Goal: Information Seeking & Learning: Learn about a topic

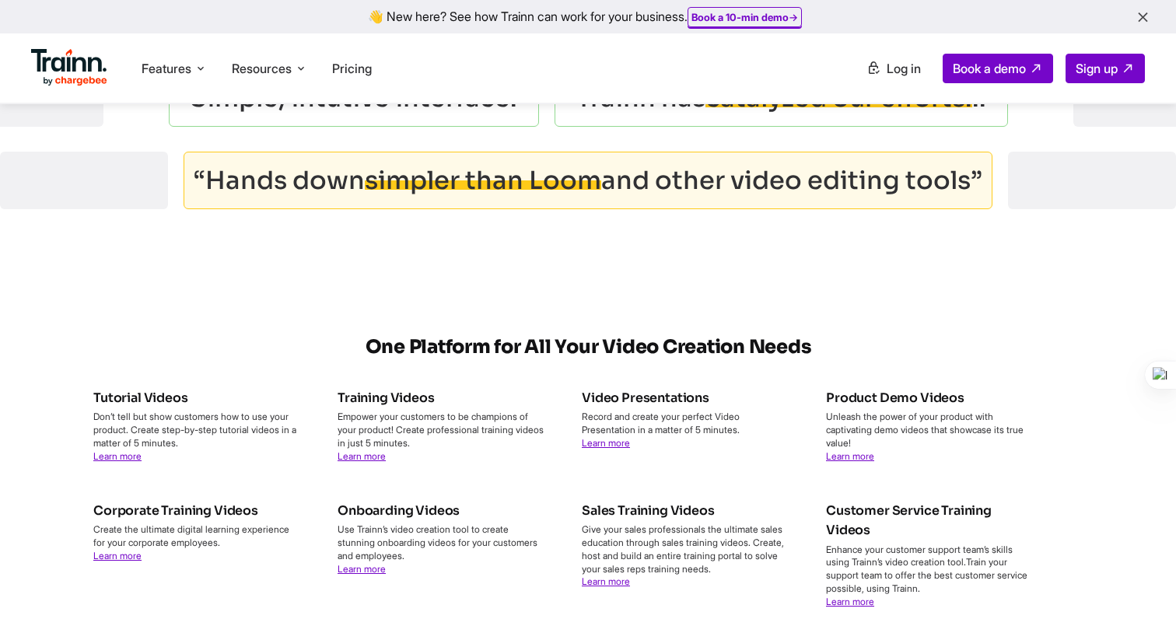
scroll to position [5592, 0]
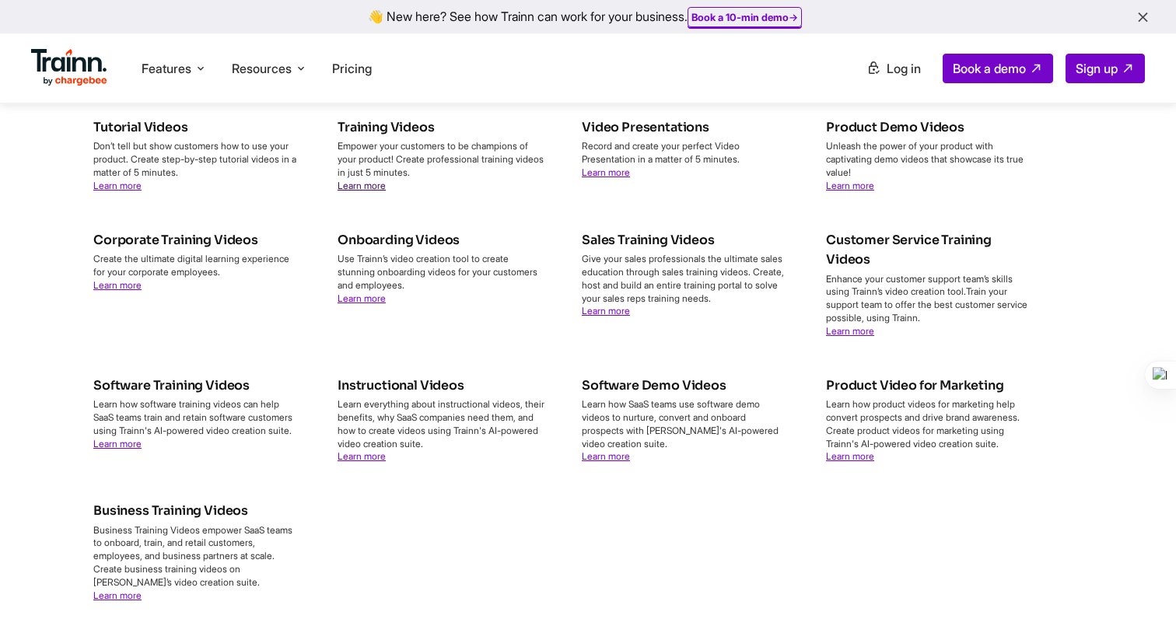
click at [374, 180] on link "Learn more" at bounding box center [362, 186] width 48 height 12
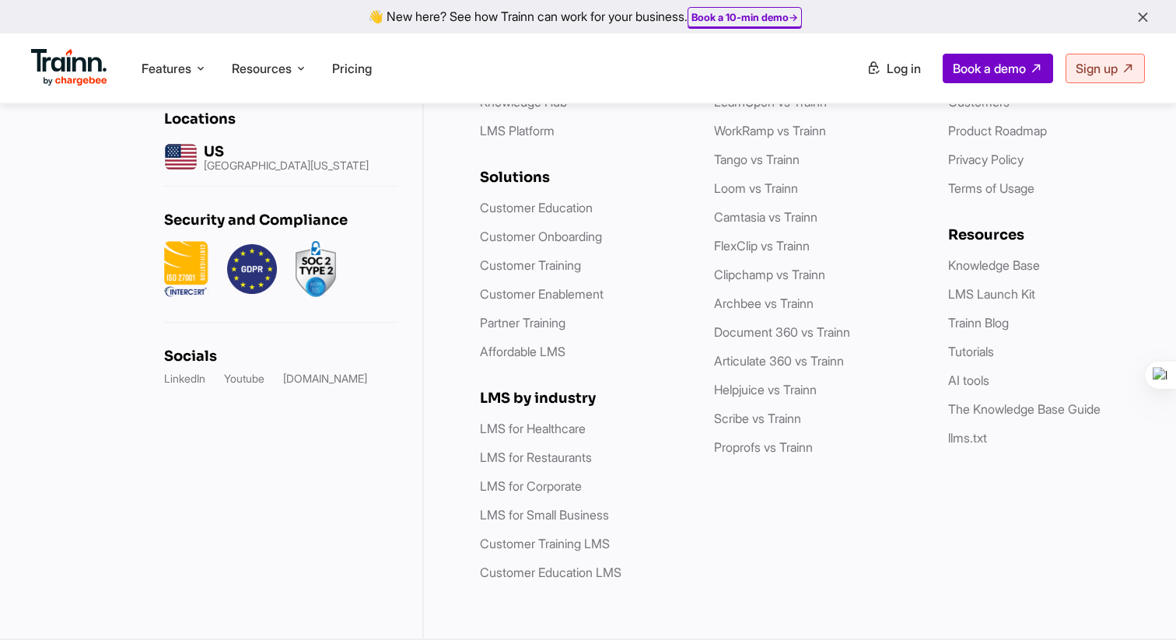
scroll to position [11749, 0]
click at [983, 318] on link "Trainn Blog" at bounding box center [978, 323] width 61 height 16
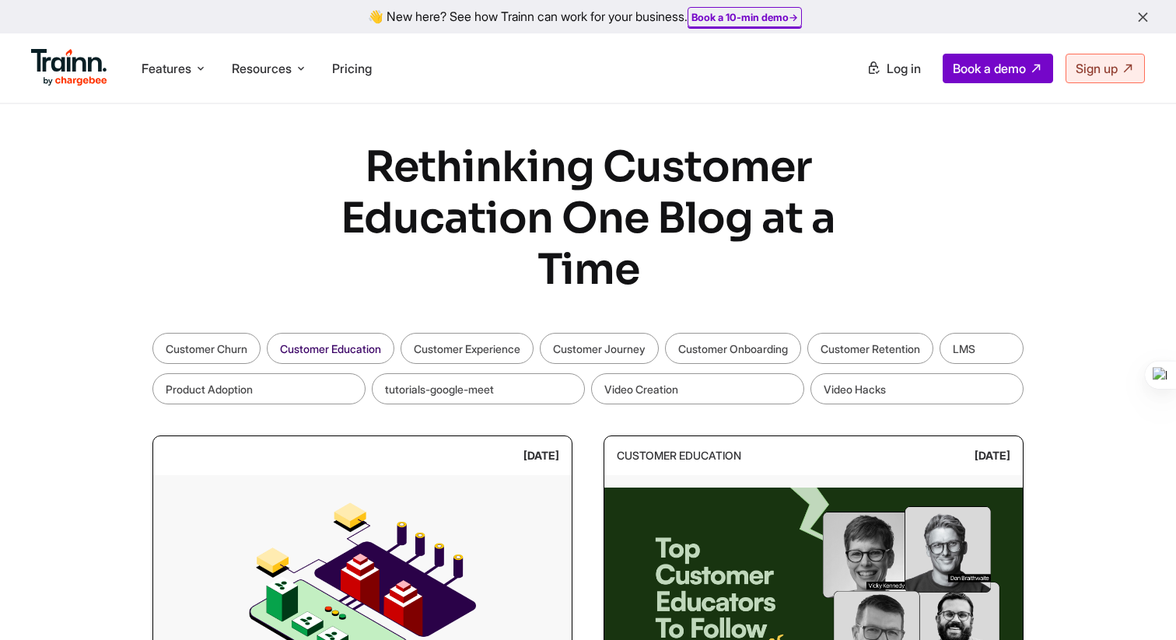
click at [314, 343] on link "Customer Education" at bounding box center [331, 348] width 128 height 31
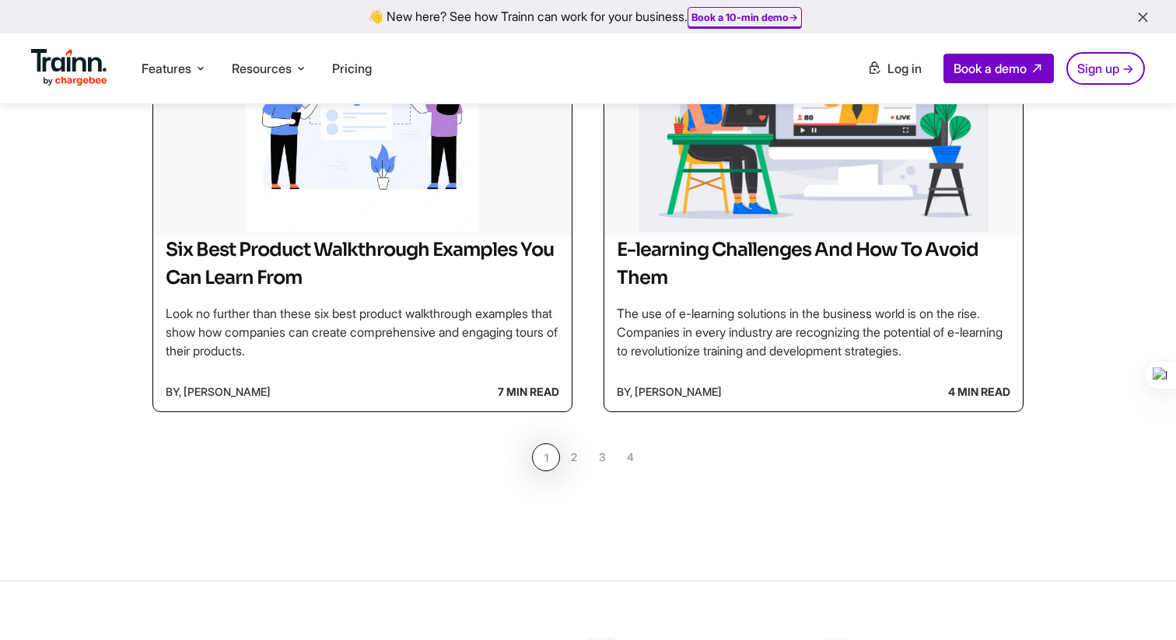
scroll to position [1302, 0]
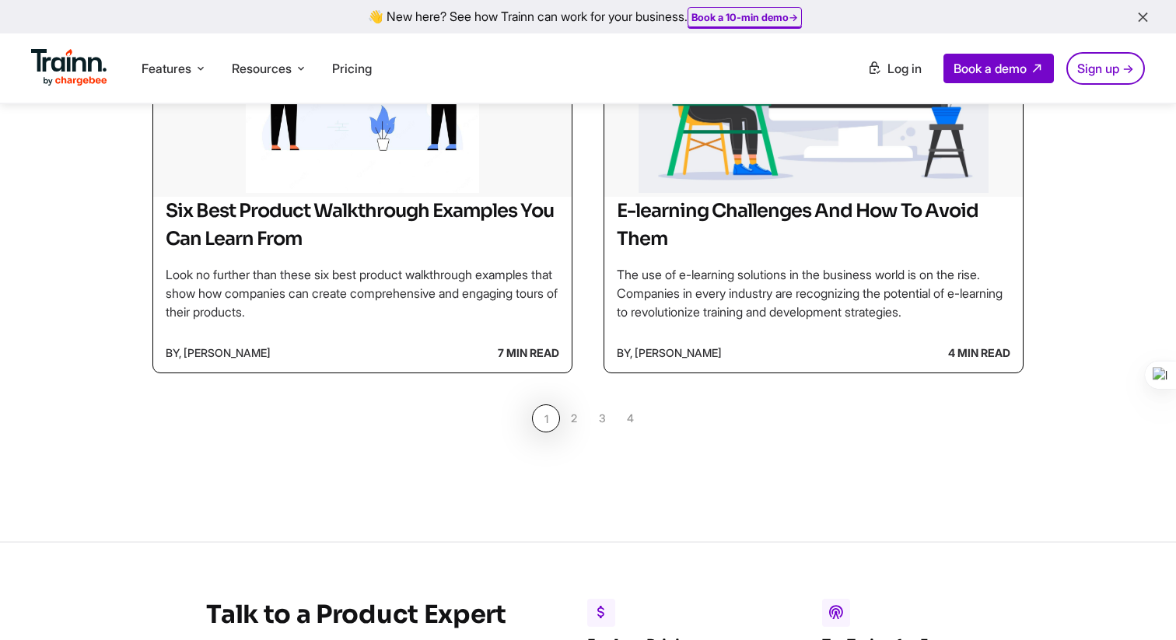
click at [566, 417] on link "2" at bounding box center [574, 419] width 28 height 28
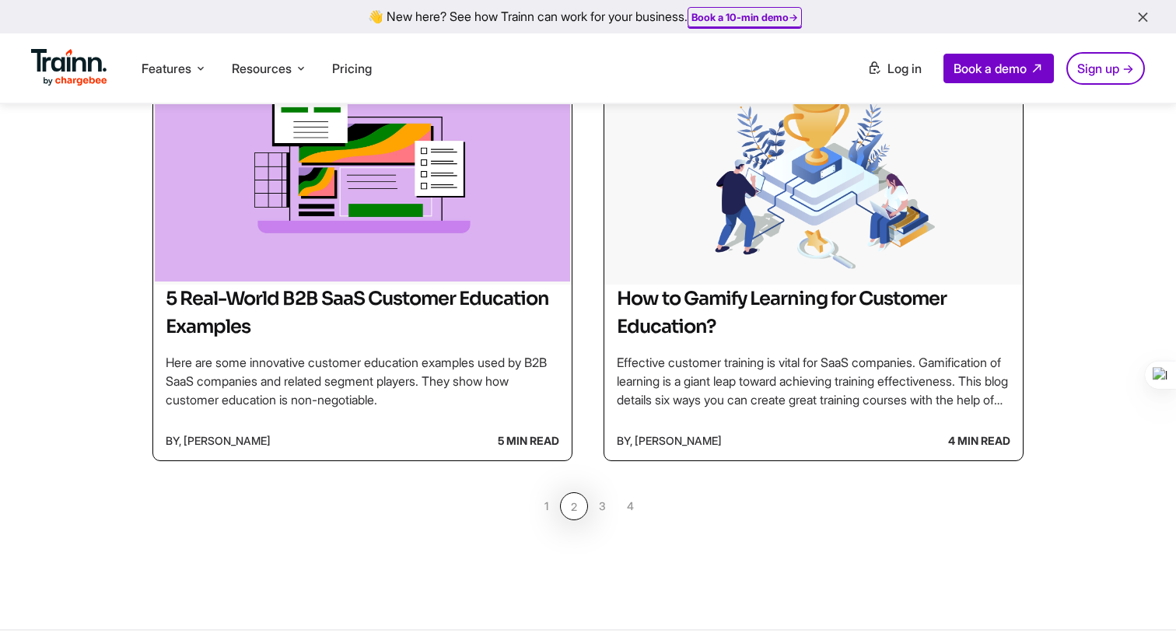
scroll to position [1334, 0]
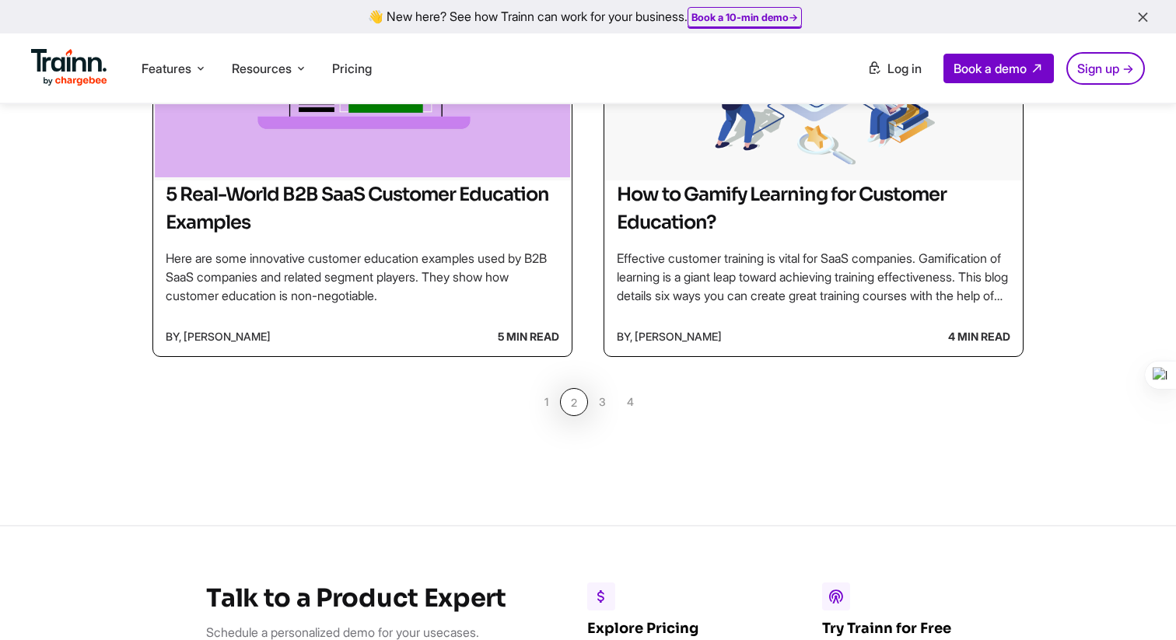
click at [607, 391] on link "3" at bounding box center [602, 402] width 28 height 28
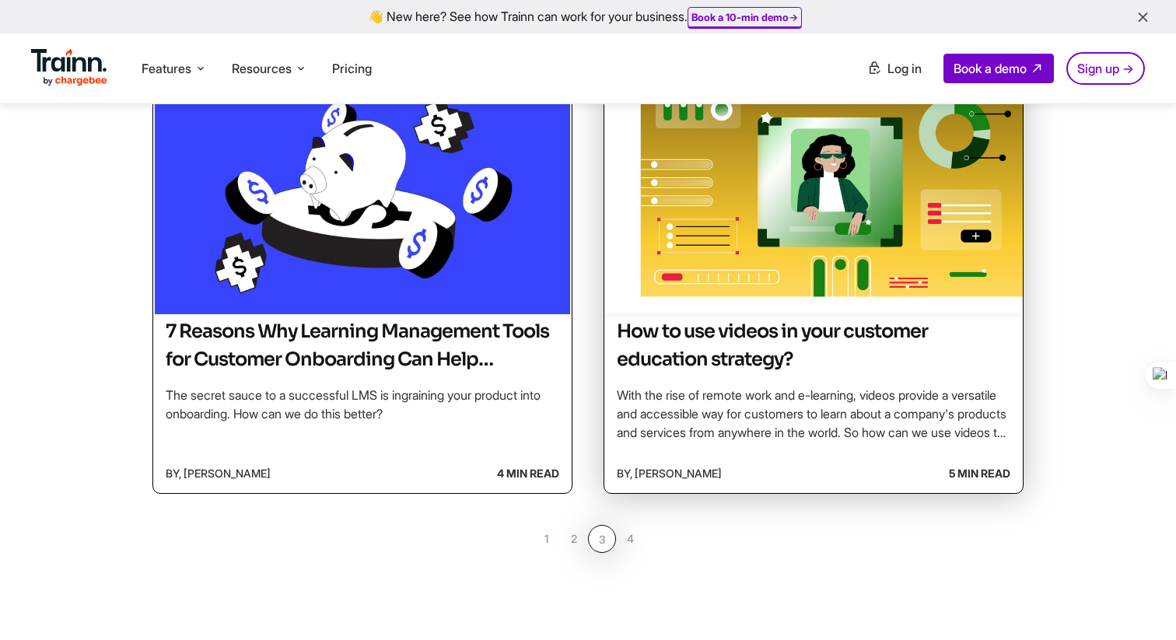
scroll to position [1300, 0]
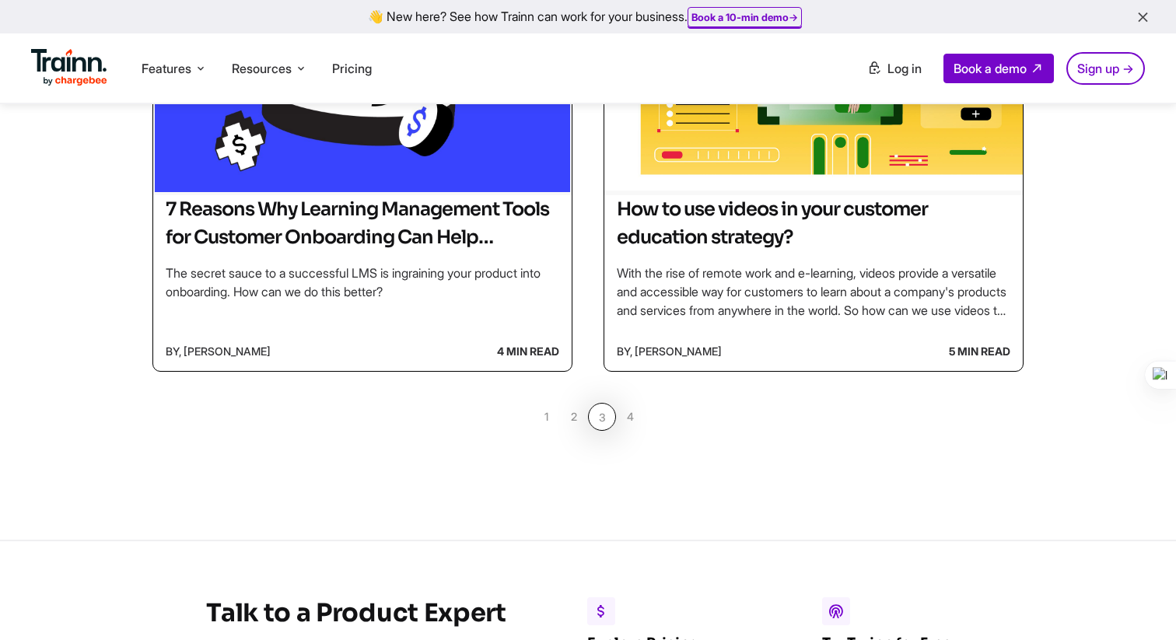
click at [633, 419] on link "4" at bounding box center [630, 417] width 28 height 28
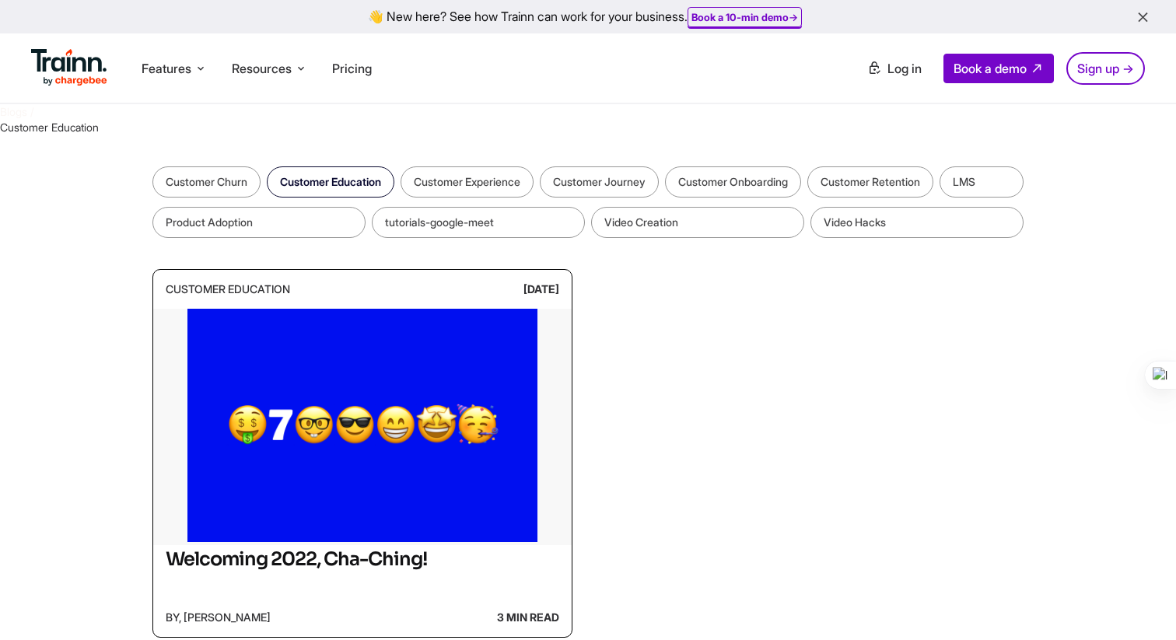
click at [79, 131] on span "Customer Education" at bounding box center [49, 127] width 99 height 13
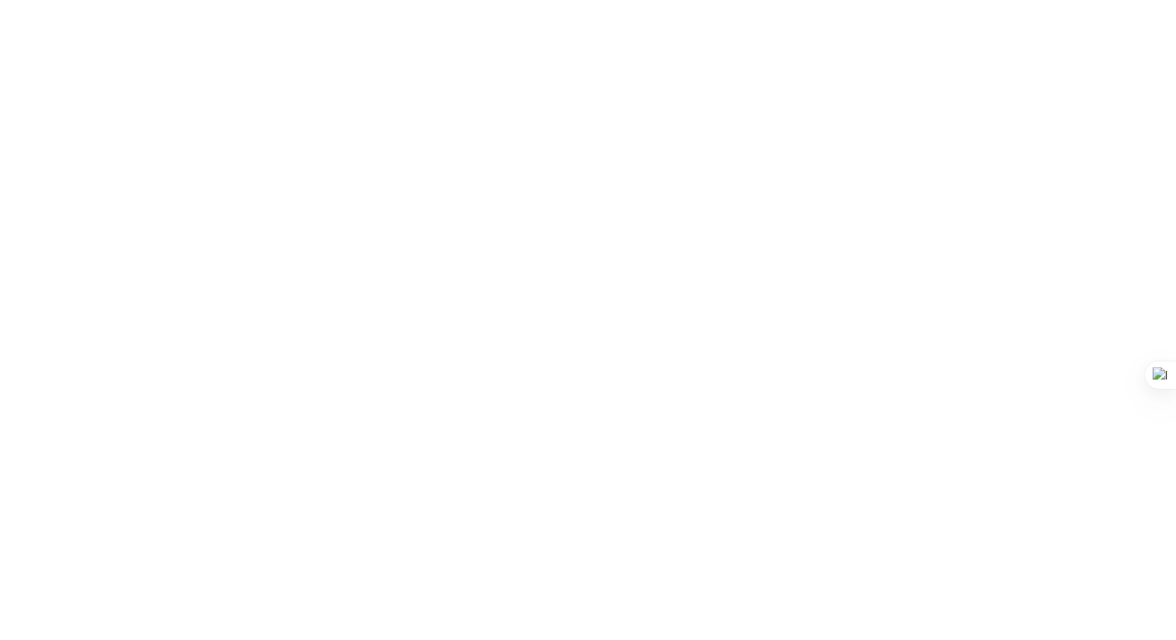
scroll to position [1302, 0]
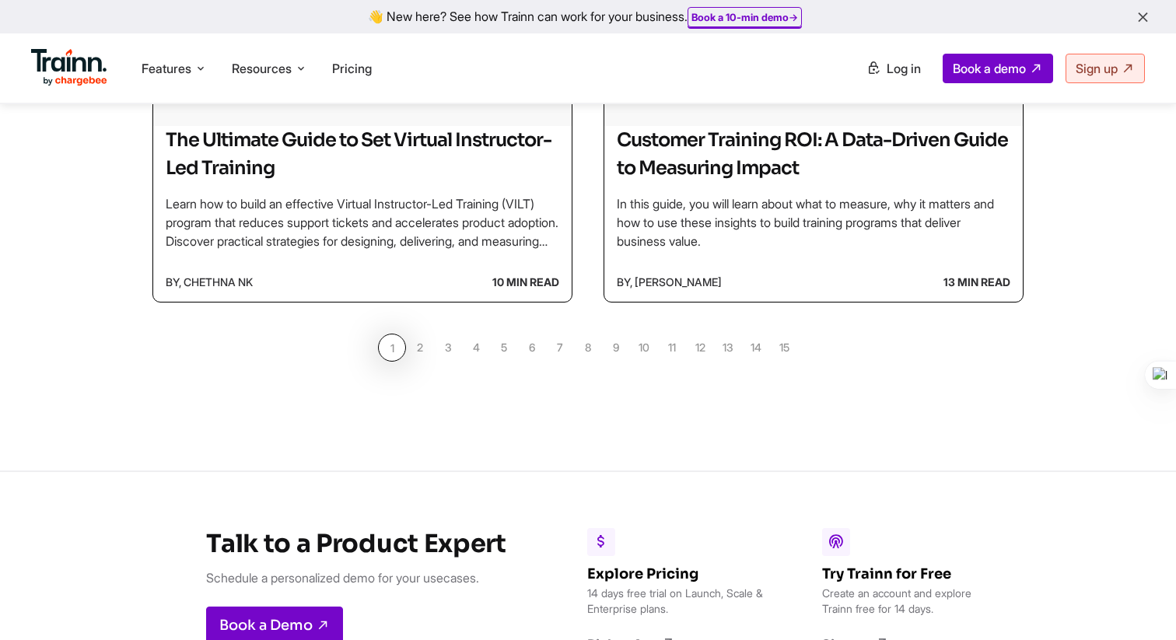
scroll to position [1562, 0]
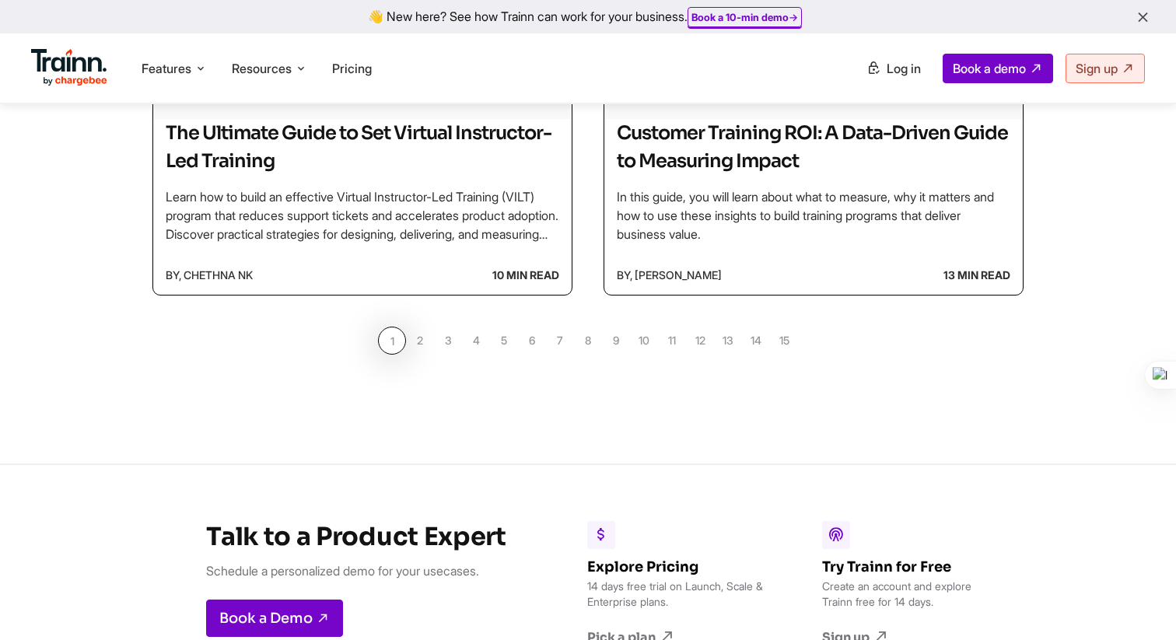
click at [433, 348] on link "2" at bounding box center [420, 341] width 28 height 28
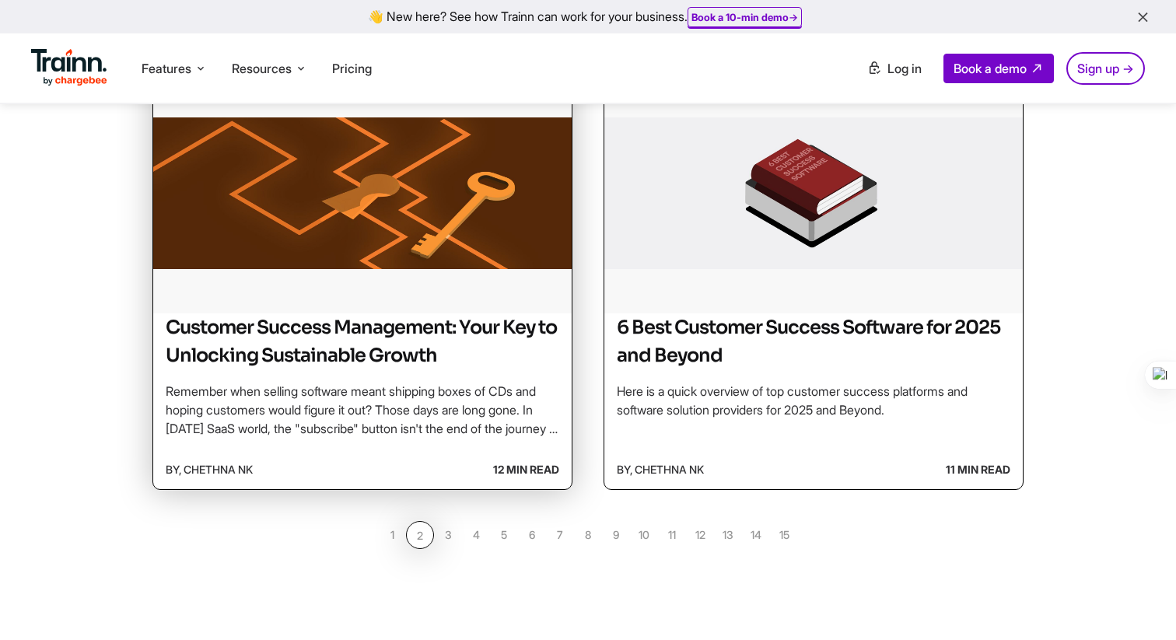
scroll to position [1373, 0]
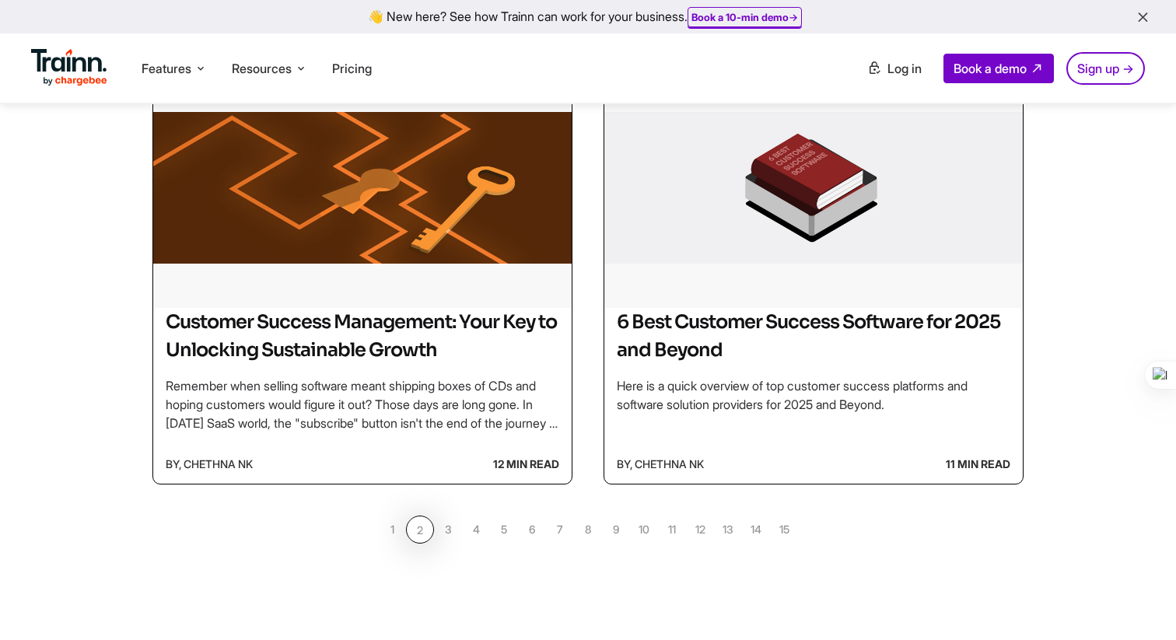
click at [453, 531] on link "3" at bounding box center [448, 530] width 28 height 28
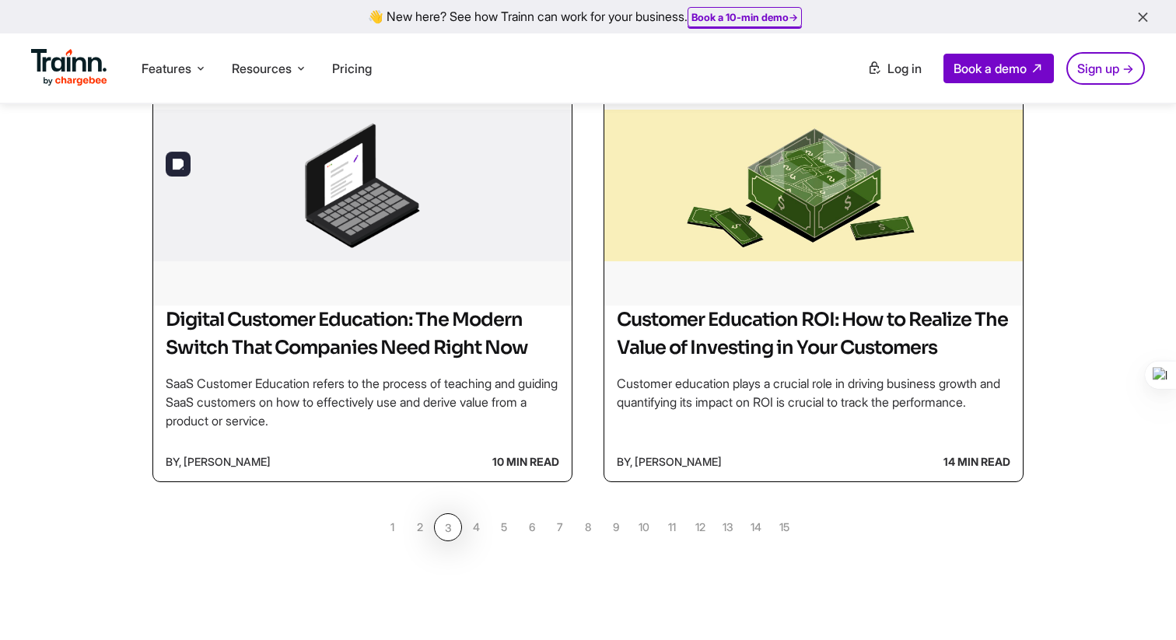
scroll to position [1442, 0]
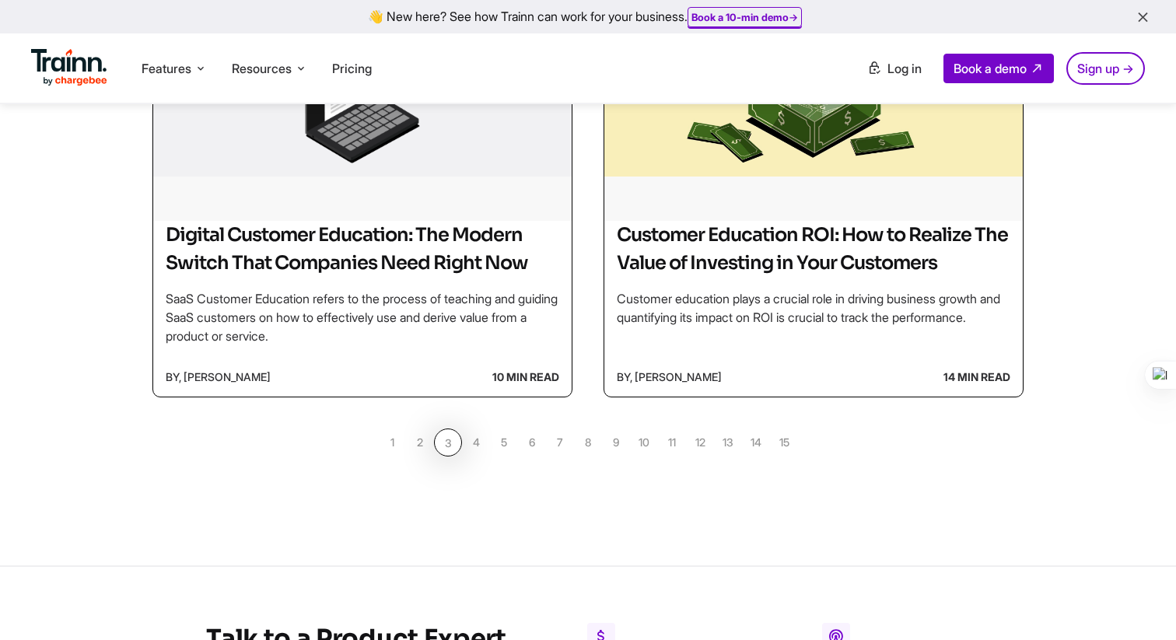
click at [475, 457] on link "4" at bounding box center [476, 443] width 28 height 28
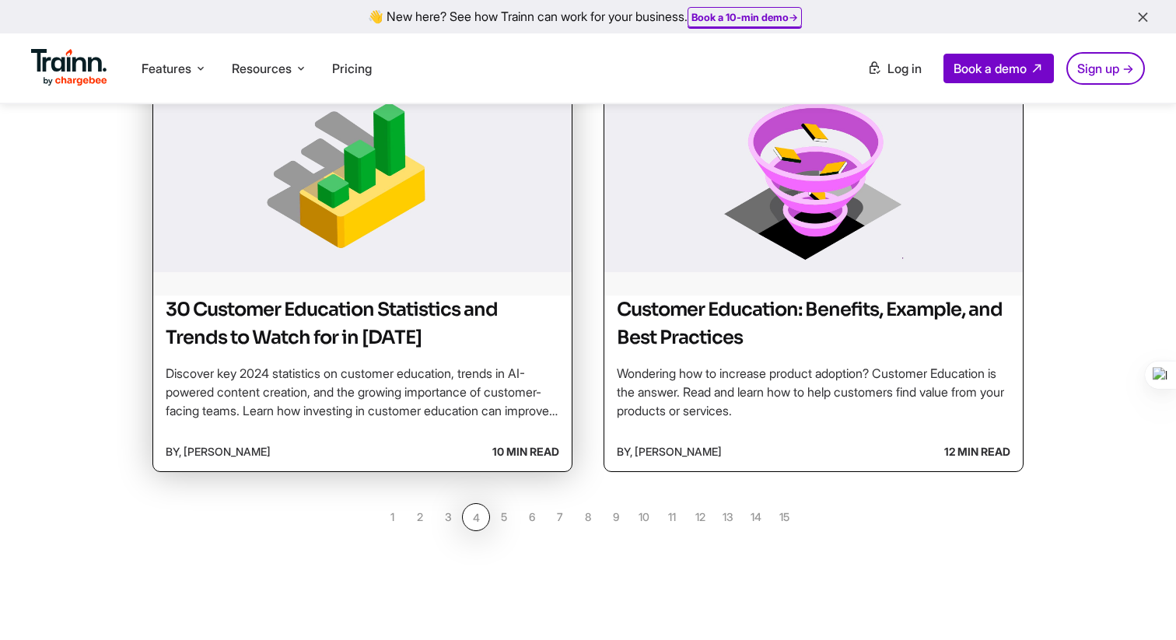
scroll to position [1403, 0]
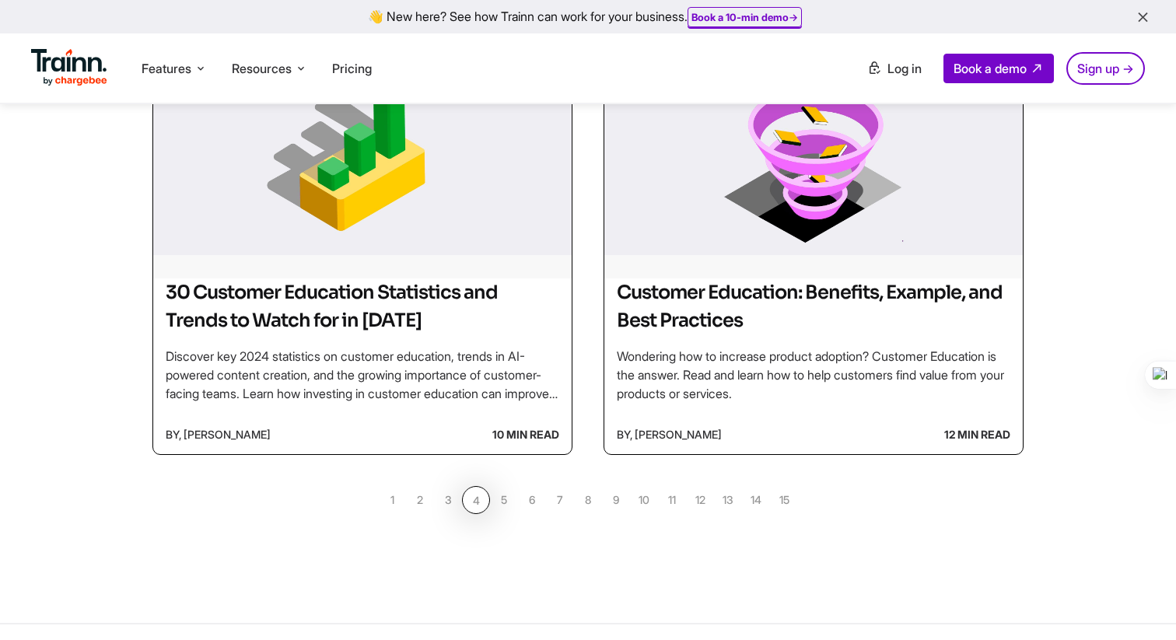
click at [505, 503] on link "5" at bounding box center [504, 500] width 28 height 28
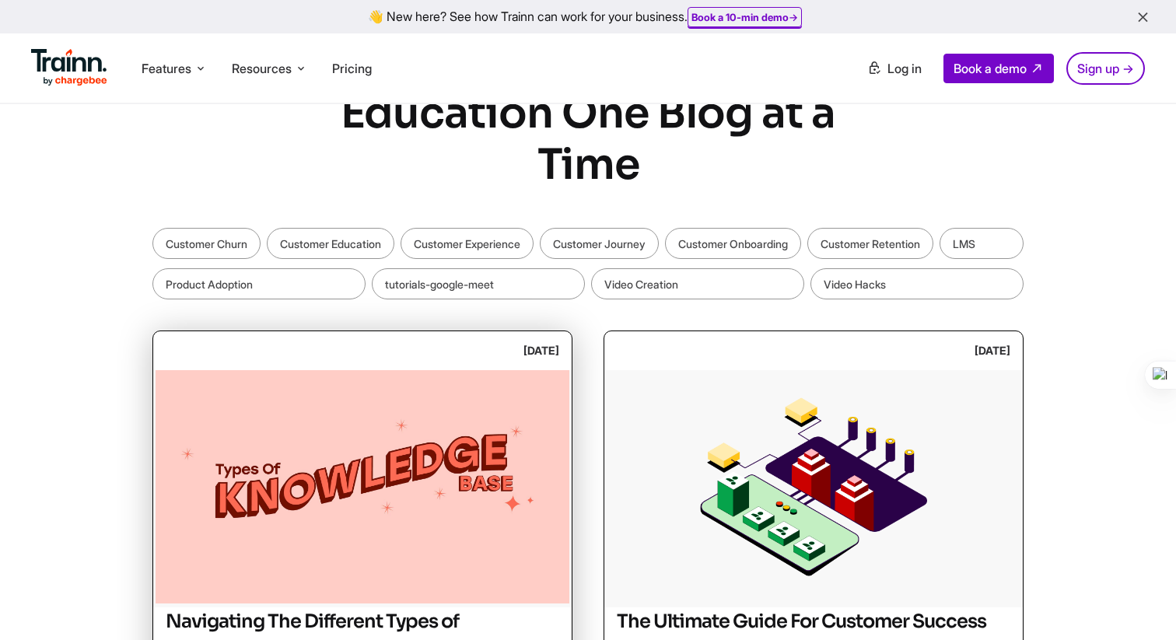
scroll to position [443, 0]
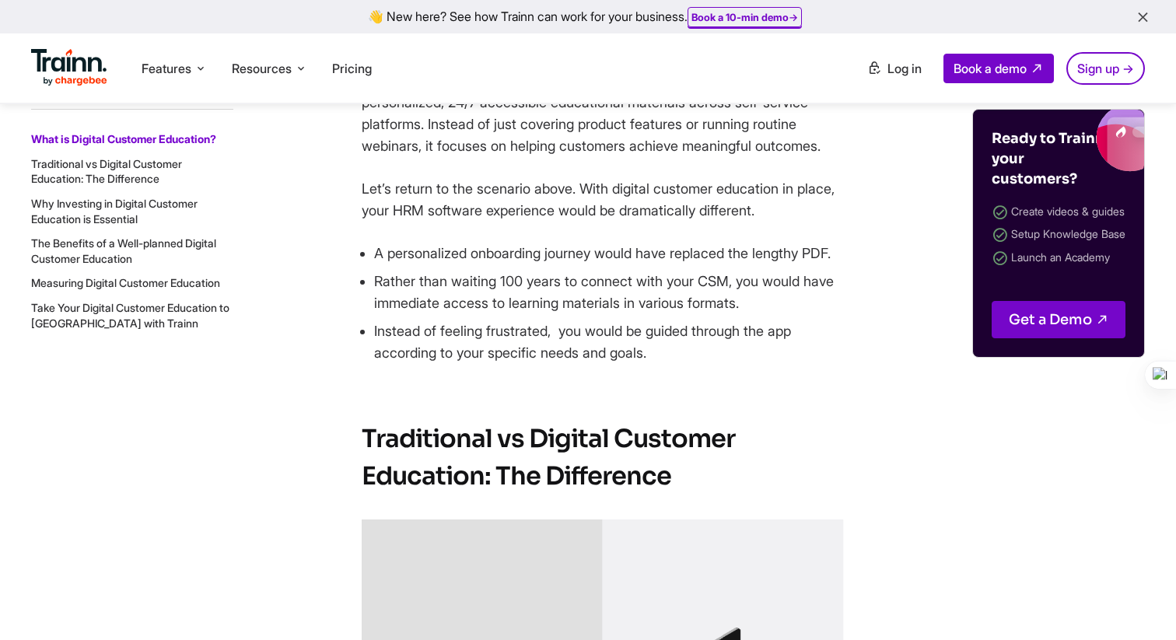
scroll to position [1403, 0]
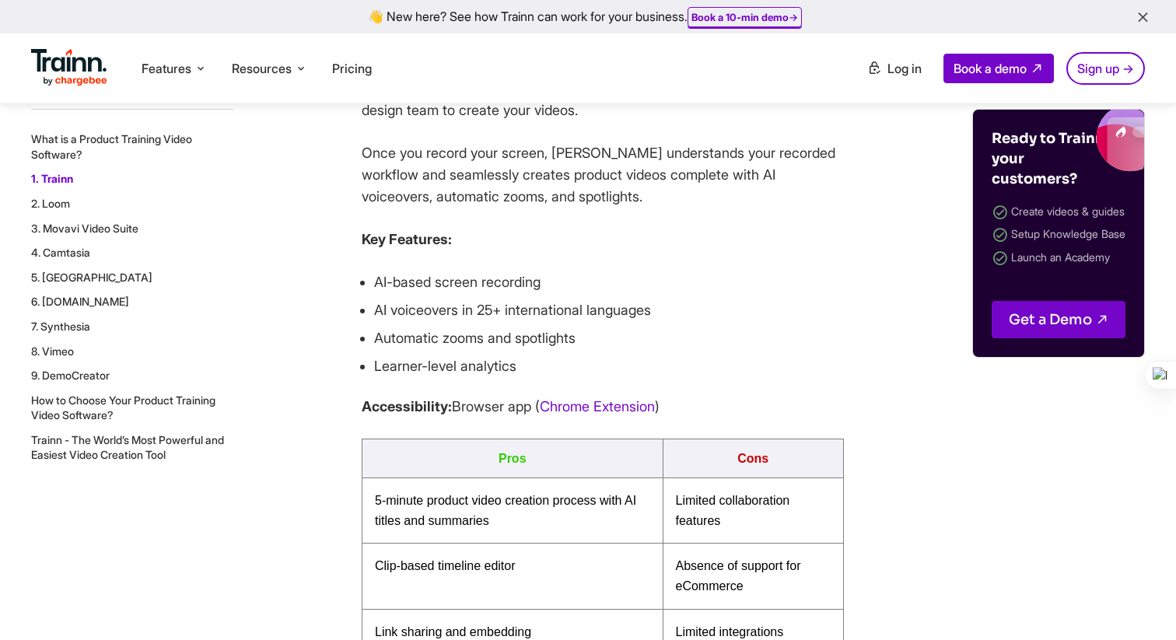
scroll to position [1678, 0]
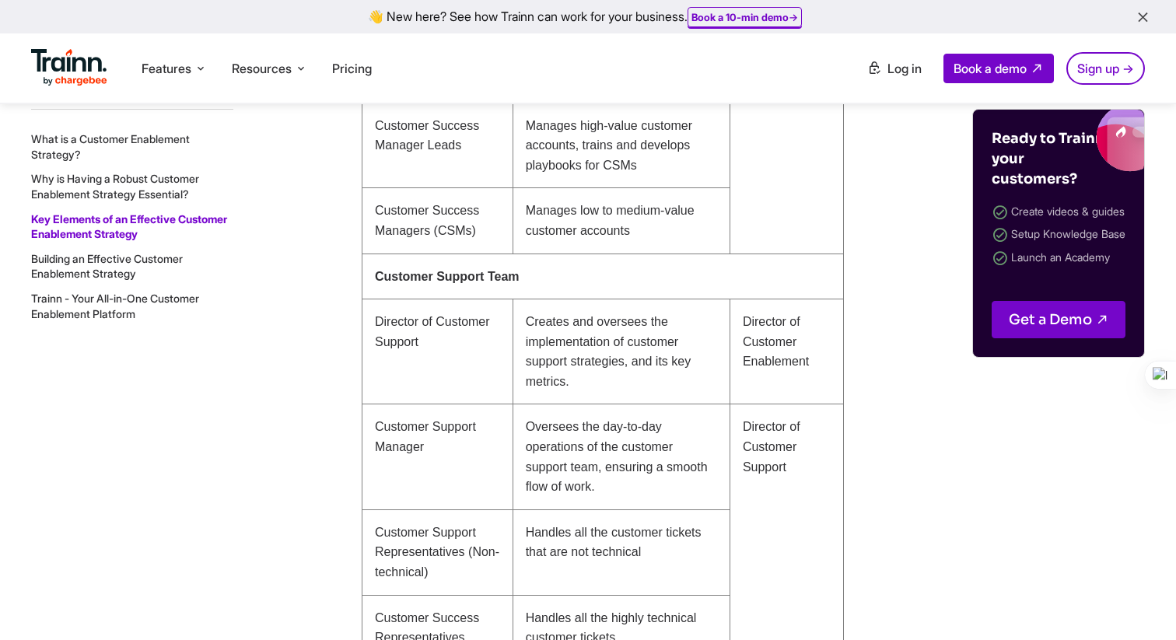
scroll to position [6370, 0]
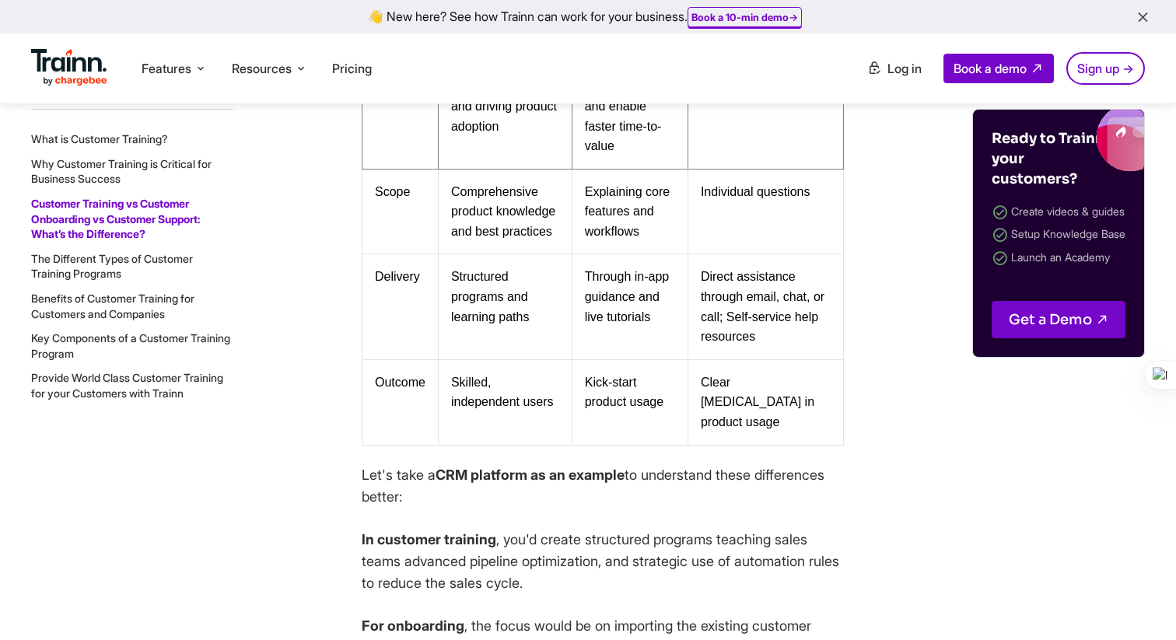
scroll to position [6201, 0]
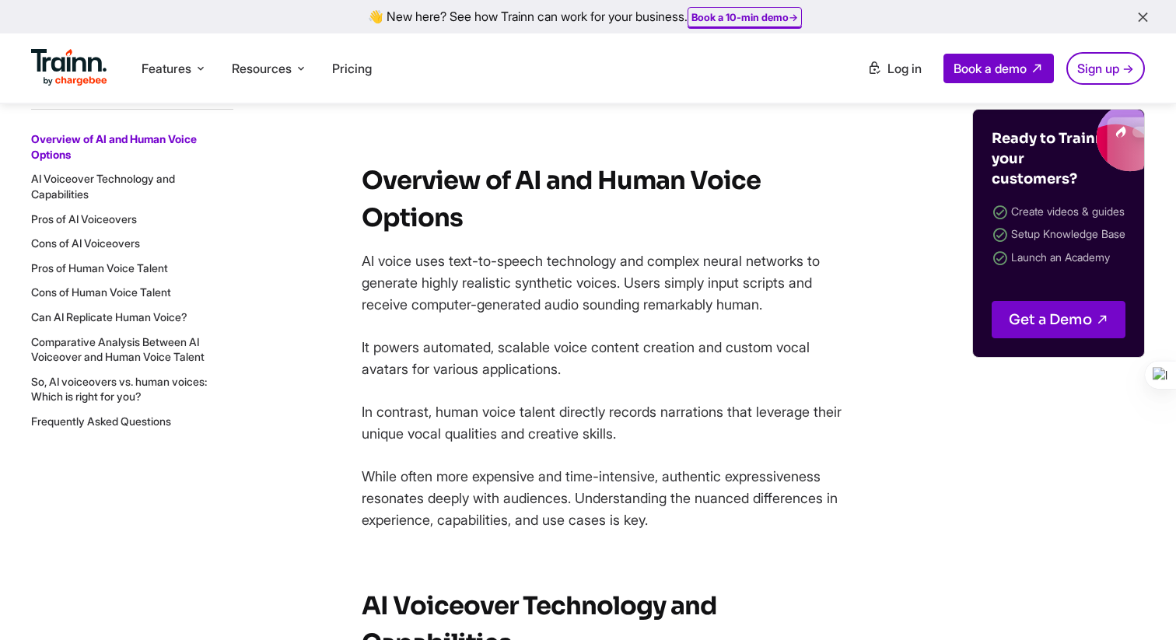
scroll to position [803, 0]
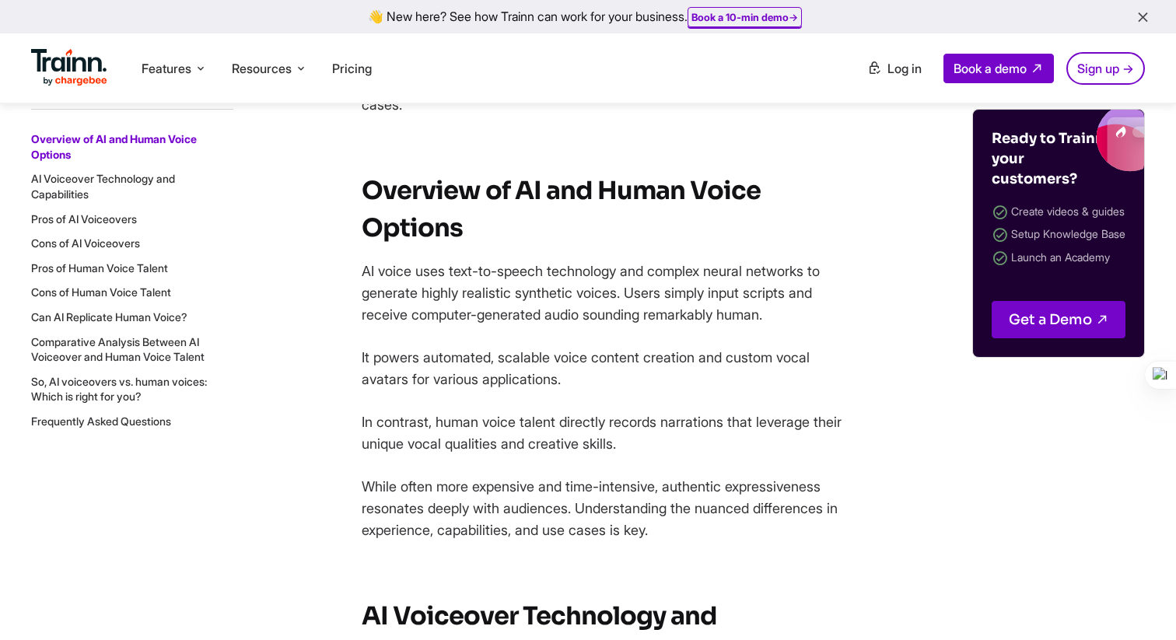
click at [155, 168] on ol "Overview of AI and Human Voice Options AI Voiceover Technology and Capabilities…" at bounding box center [132, 279] width 202 height 297
click at [137, 178] on link "AI Voiceover Technology and Capabilities" at bounding box center [103, 186] width 144 height 29
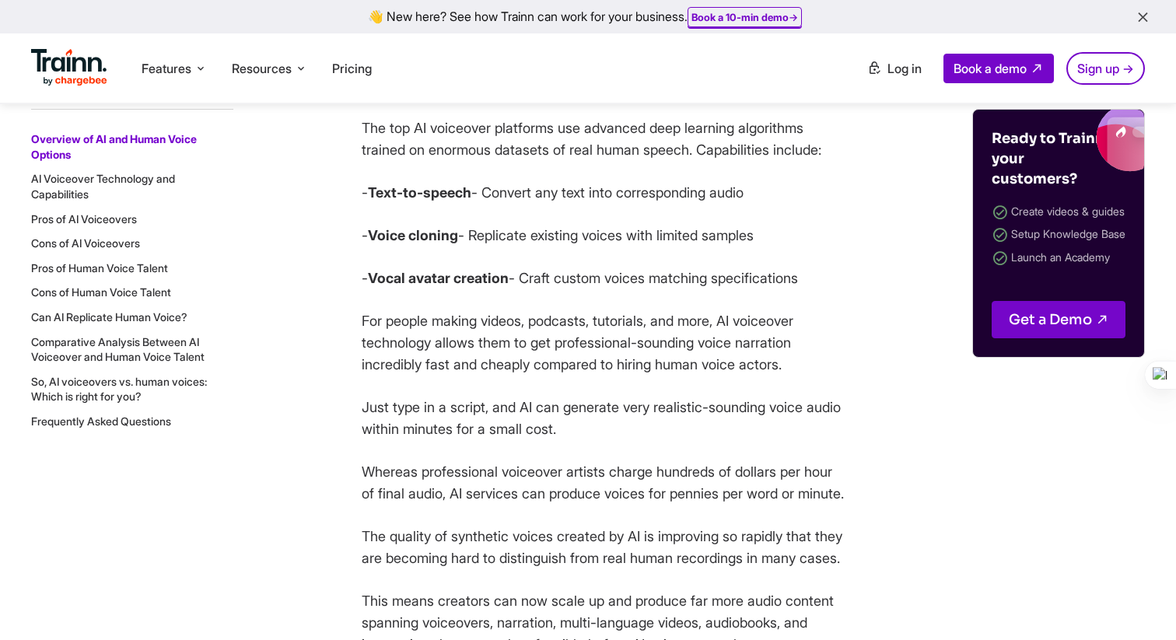
scroll to position [1369, 0]
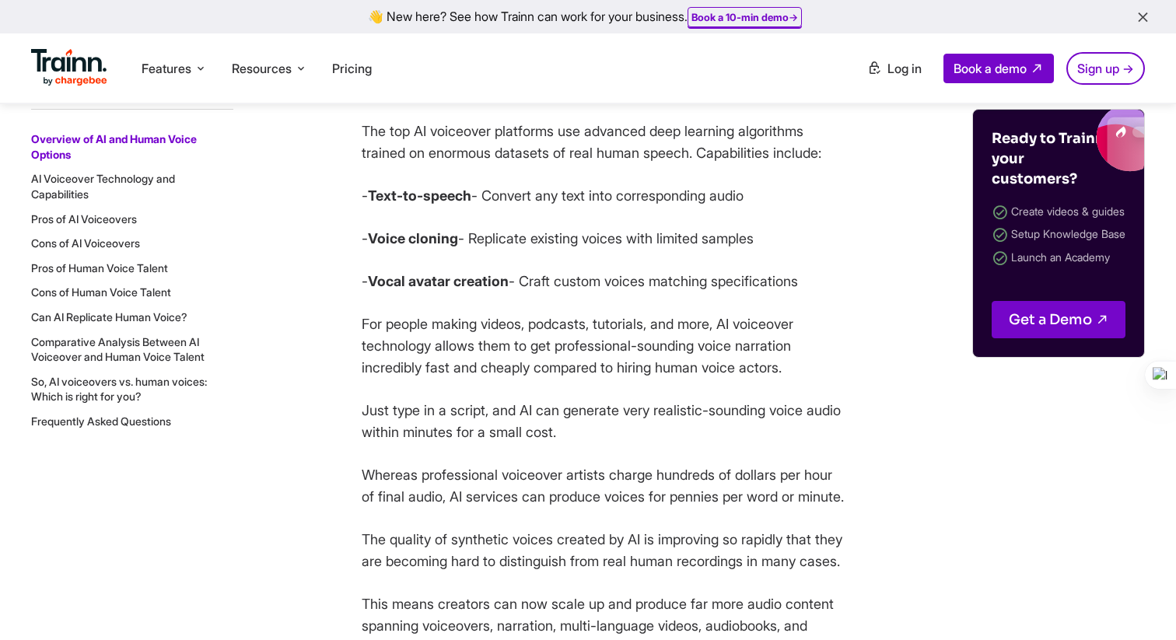
click at [163, 386] on link "So, AI voiceovers vs. human voices: Which is right for you?" at bounding box center [119, 389] width 176 height 29
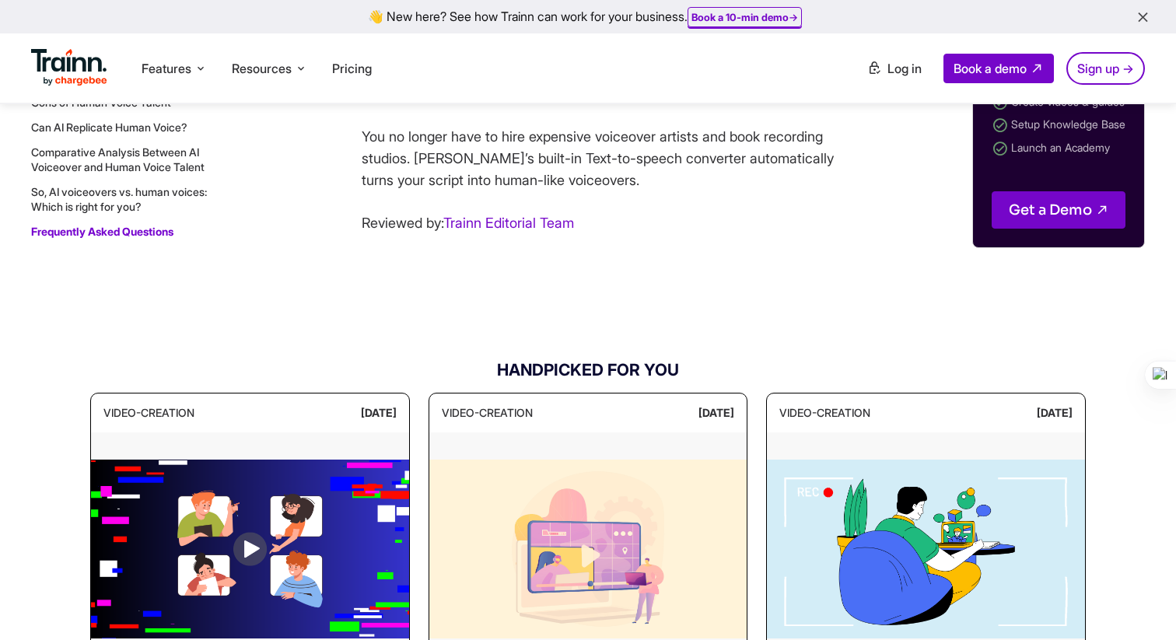
scroll to position [7141, 0]
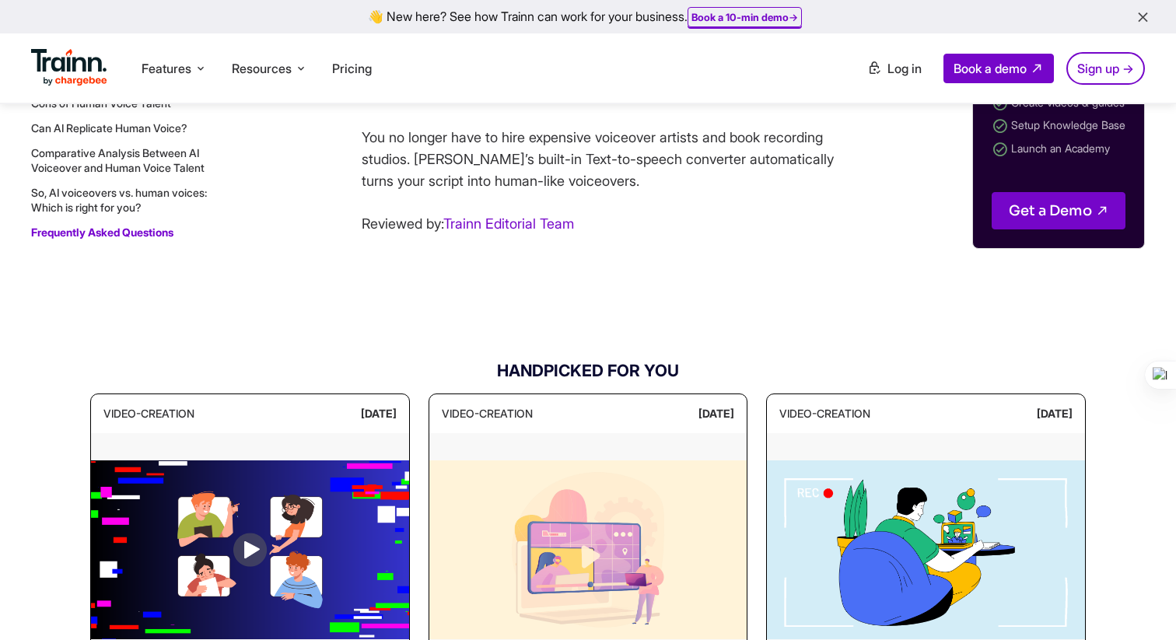
click at [619, 106] on p "In recent academic listening tests, the average participant could correctly ide…" at bounding box center [603, 19] width 482 height 174
drag, startPoint x: 593, startPoint y: 354, endPoint x: 838, endPoint y: 354, distance: 245.1
click at [838, 106] on p "In recent academic listening tests, the average participant could correctly ide…" at bounding box center [603, 19] width 482 height 174
copy p "Trainn’s Text-to-Speech converter."
click at [514, 192] on p "You no longer have to hire expensive voiceover artists and book recording studi…" at bounding box center [603, 159] width 482 height 65
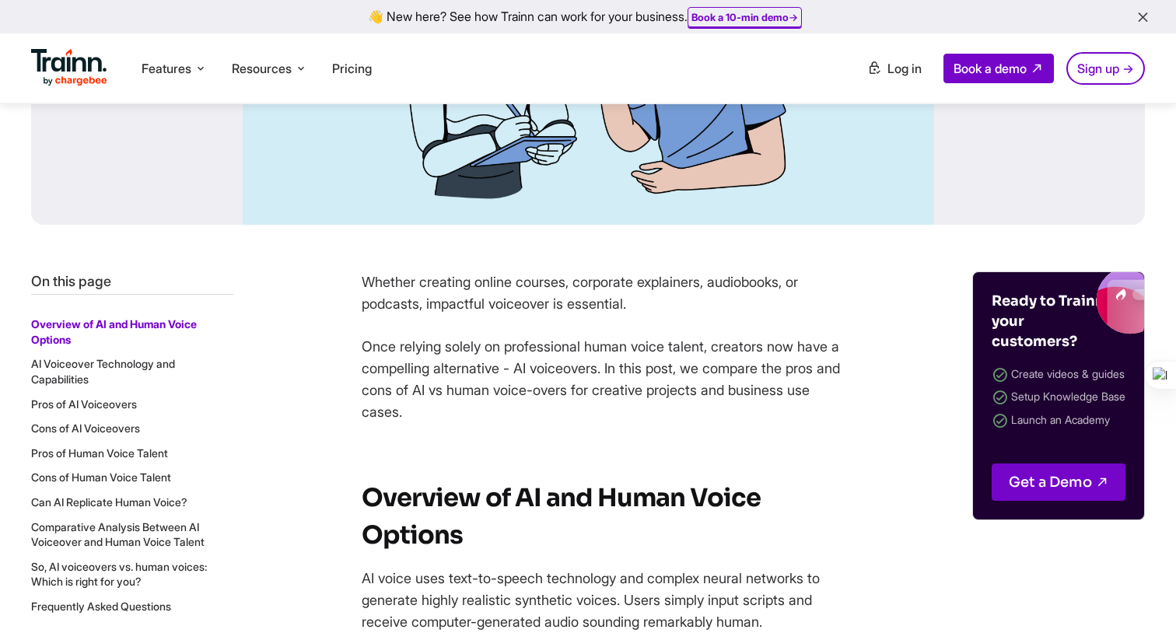
scroll to position [626, 0]
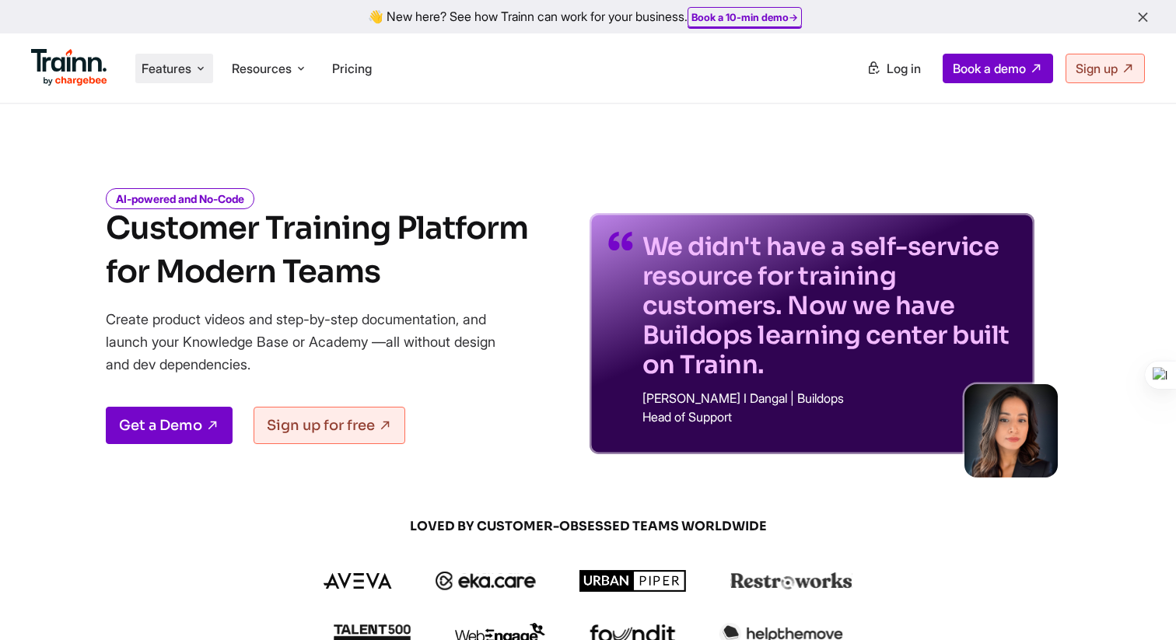
click at [169, 60] on span "Features" at bounding box center [167, 68] width 50 height 17
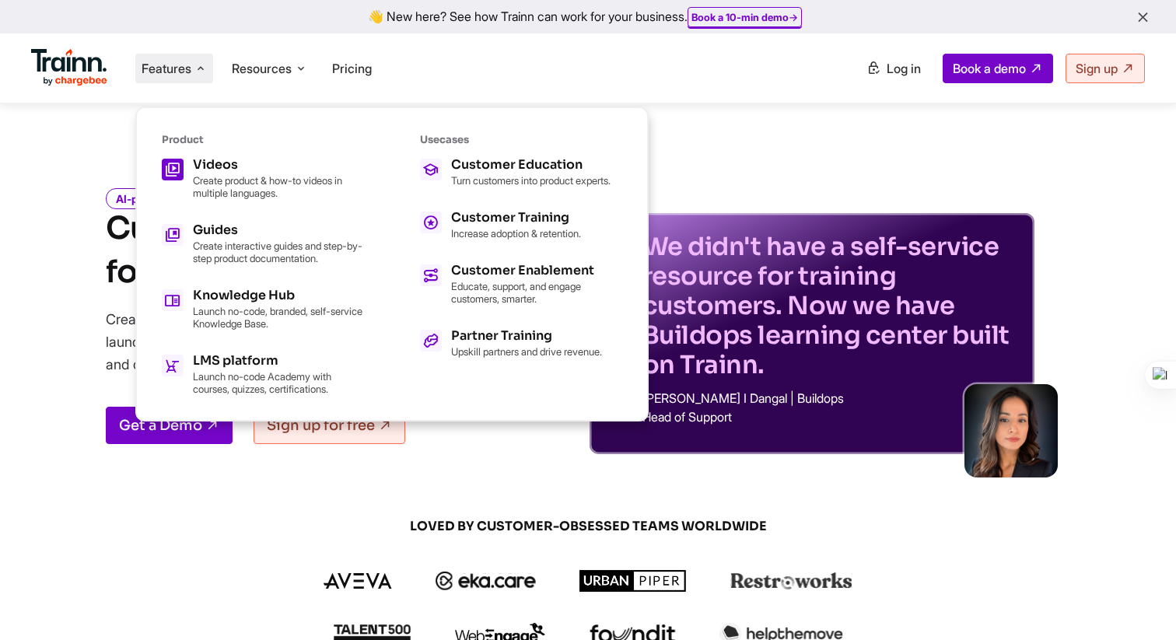
click at [216, 170] on h5 "Videos" at bounding box center [278, 165] width 171 height 12
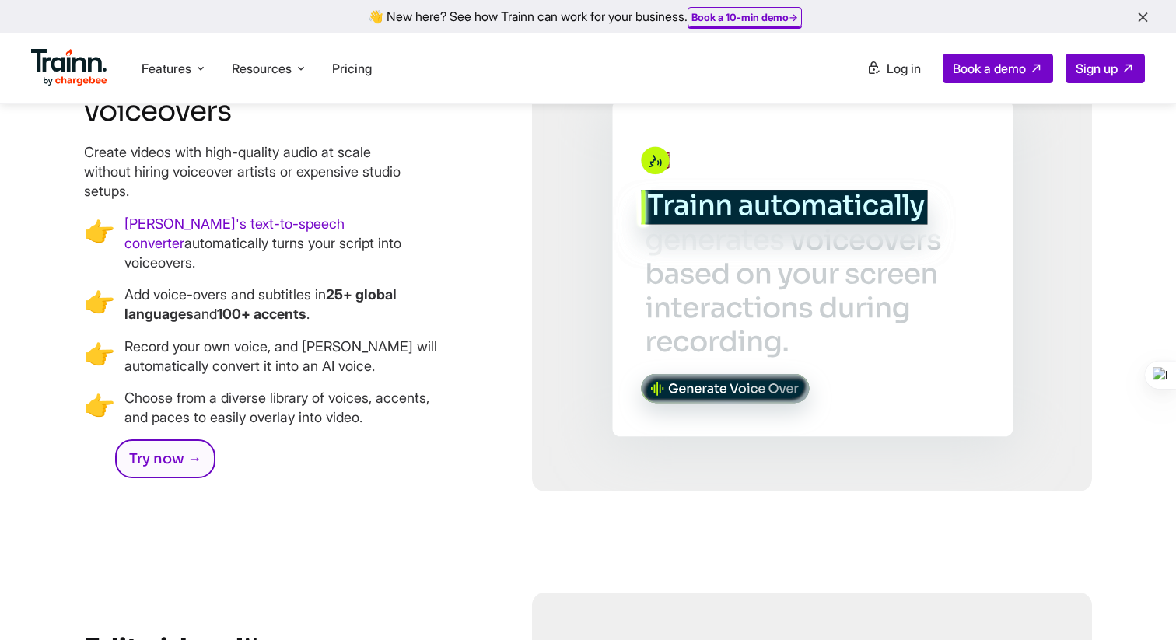
scroll to position [3321, 0]
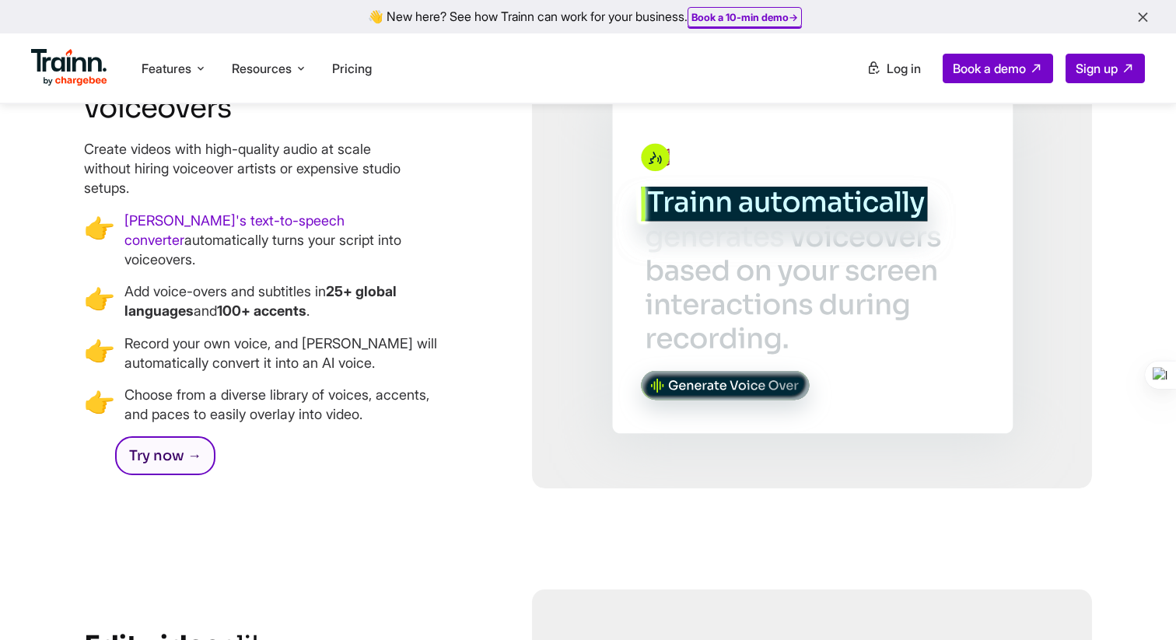
click at [171, 475] on link "Try now →" at bounding box center [165, 455] width 100 height 39
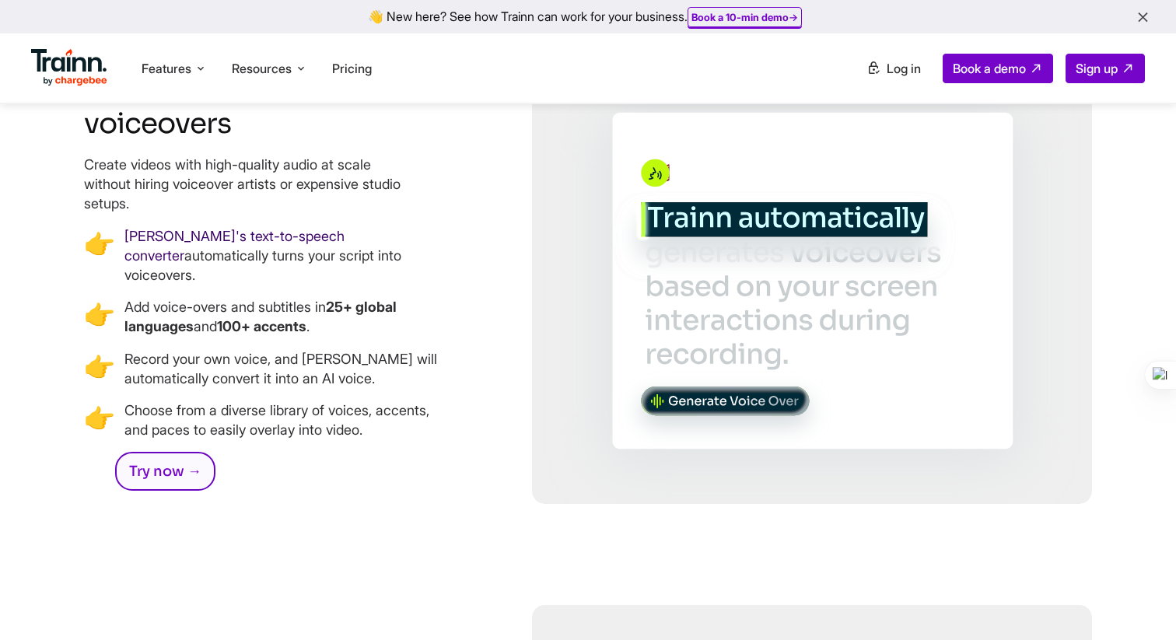
scroll to position [3388, 0]
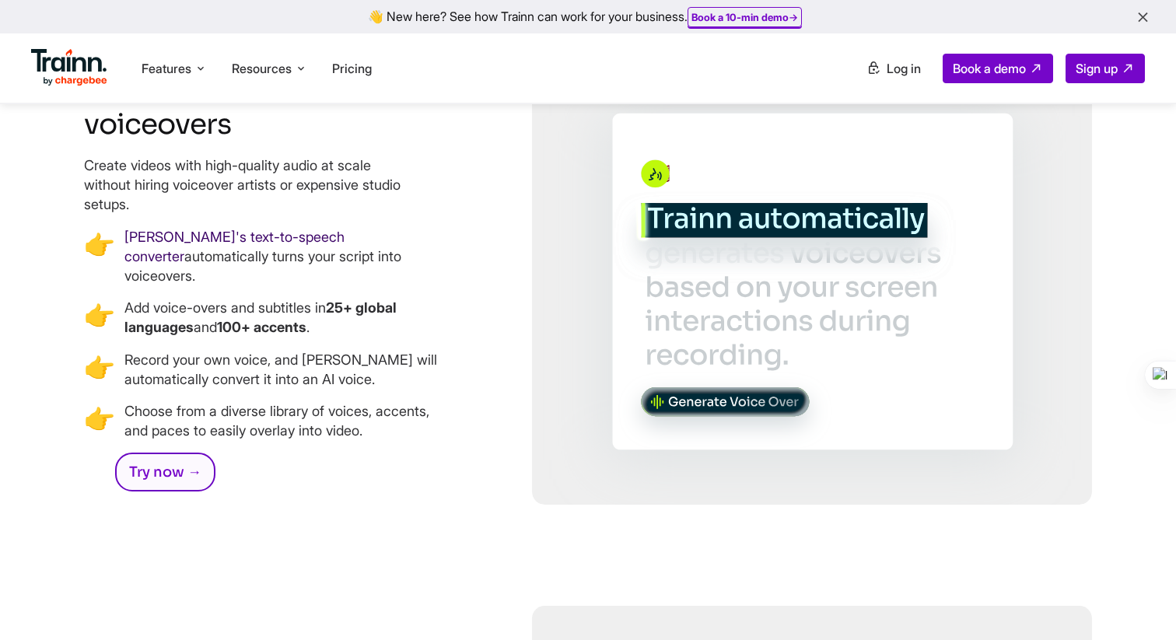
click at [216, 233] on link "[PERSON_NAME]'s text-to-speech converter" at bounding box center [234, 247] width 220 height 36
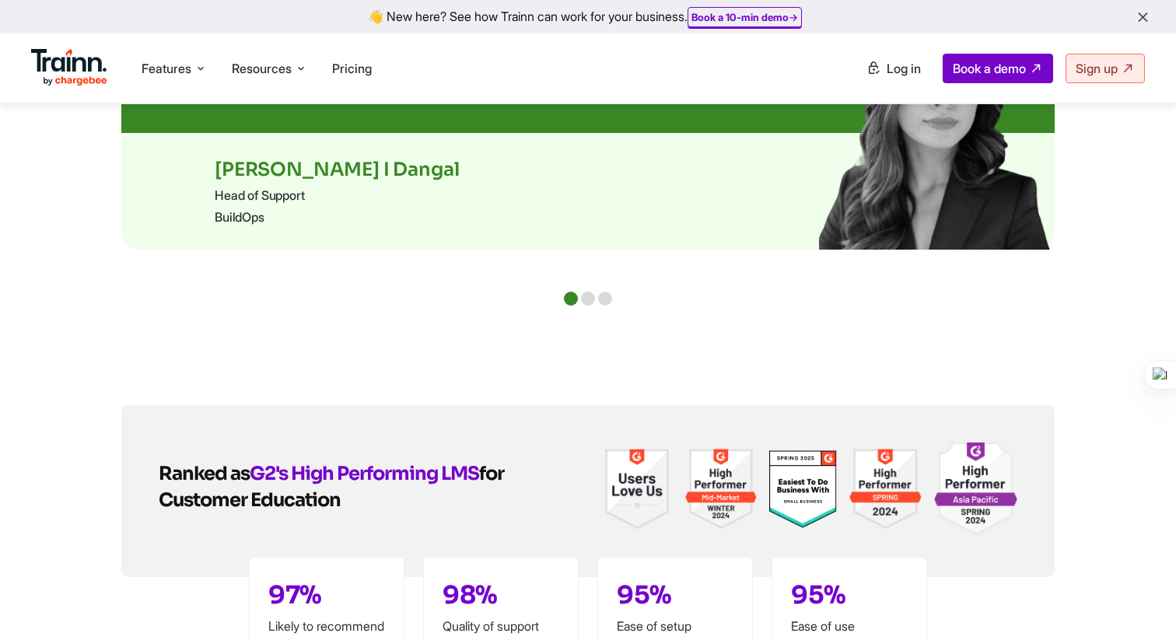
scroll to position [4594, 0]
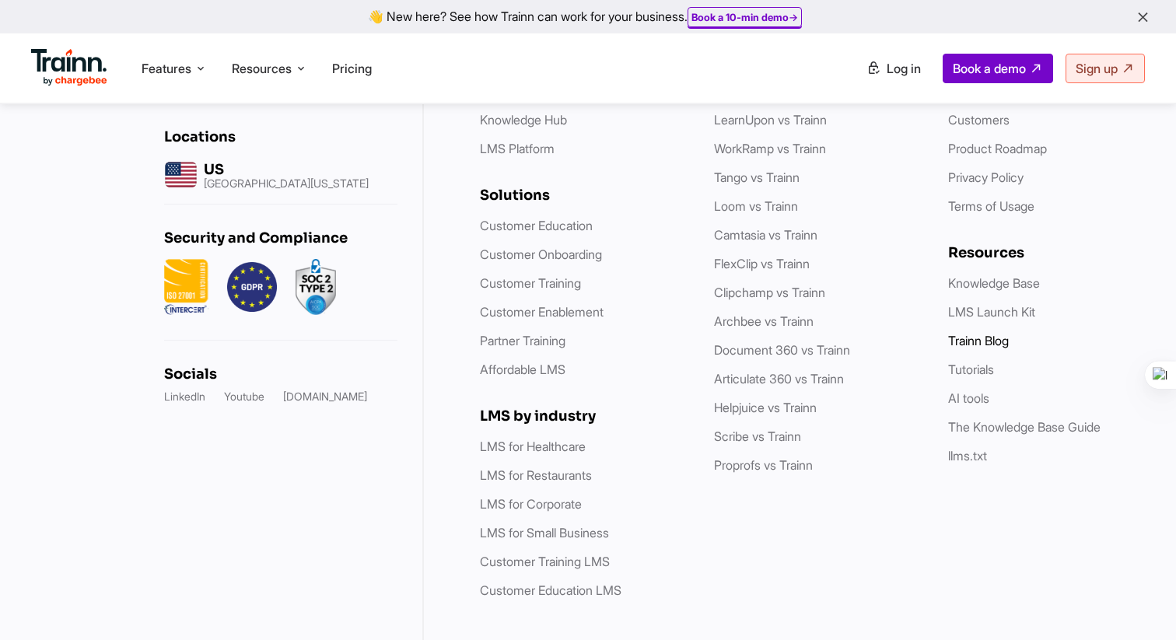
click at [979, 333] on link "Trainn Blog" at bounding box center [978, 341] width 61 height 16
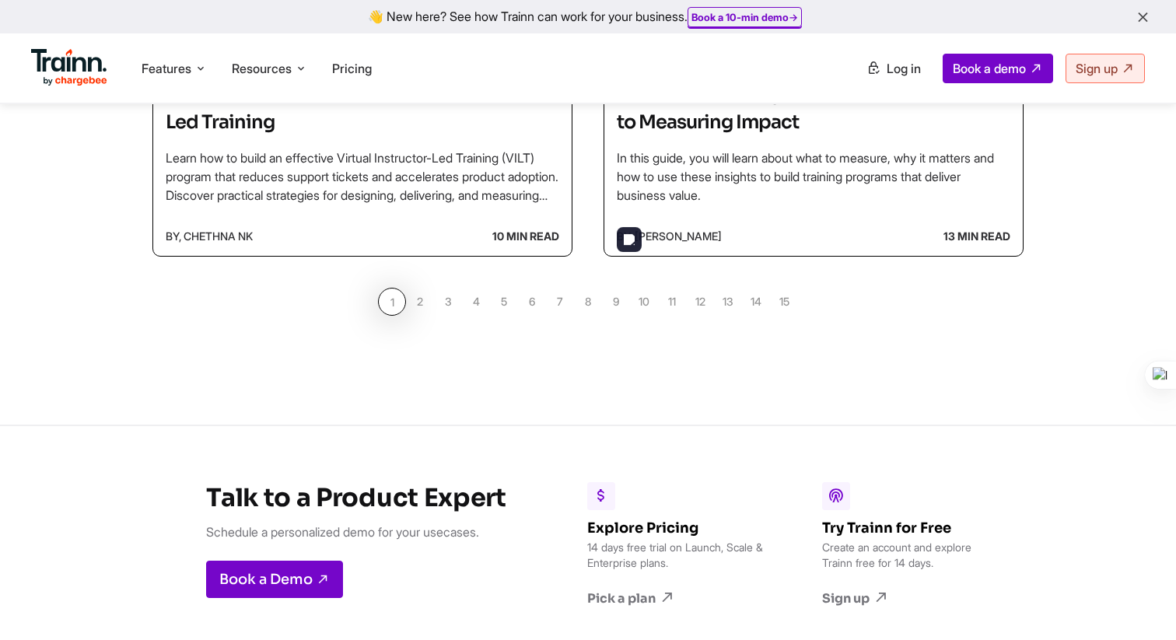
scroll to position [1664, 0]
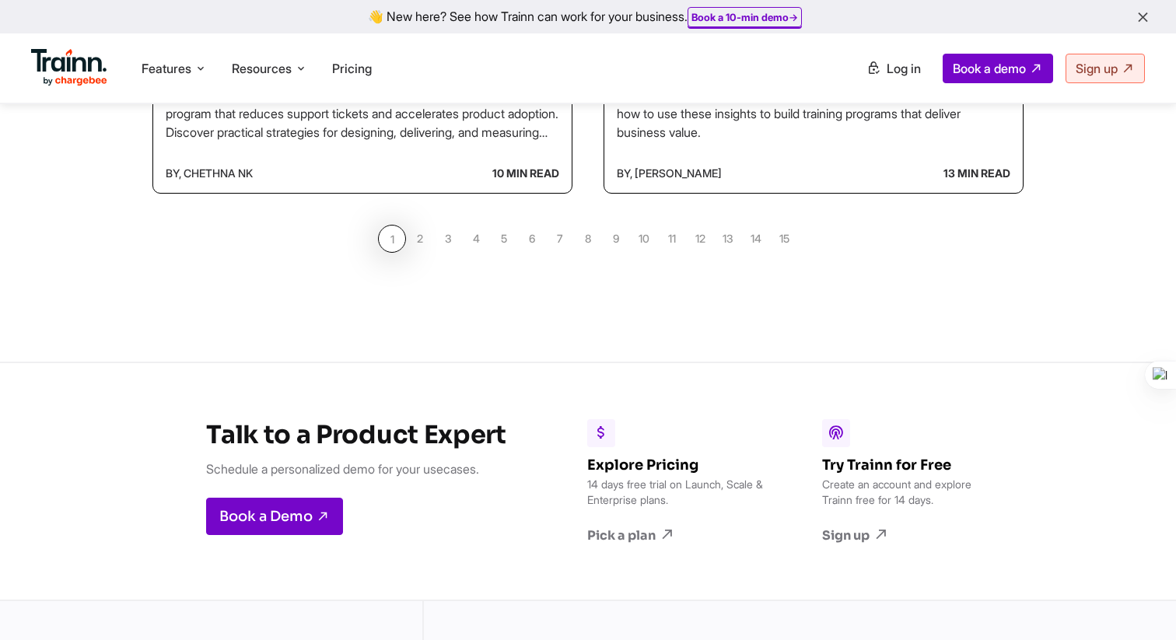
click at [725, 240] on link "13" at bounding box center [728, 239] width 28 height 28
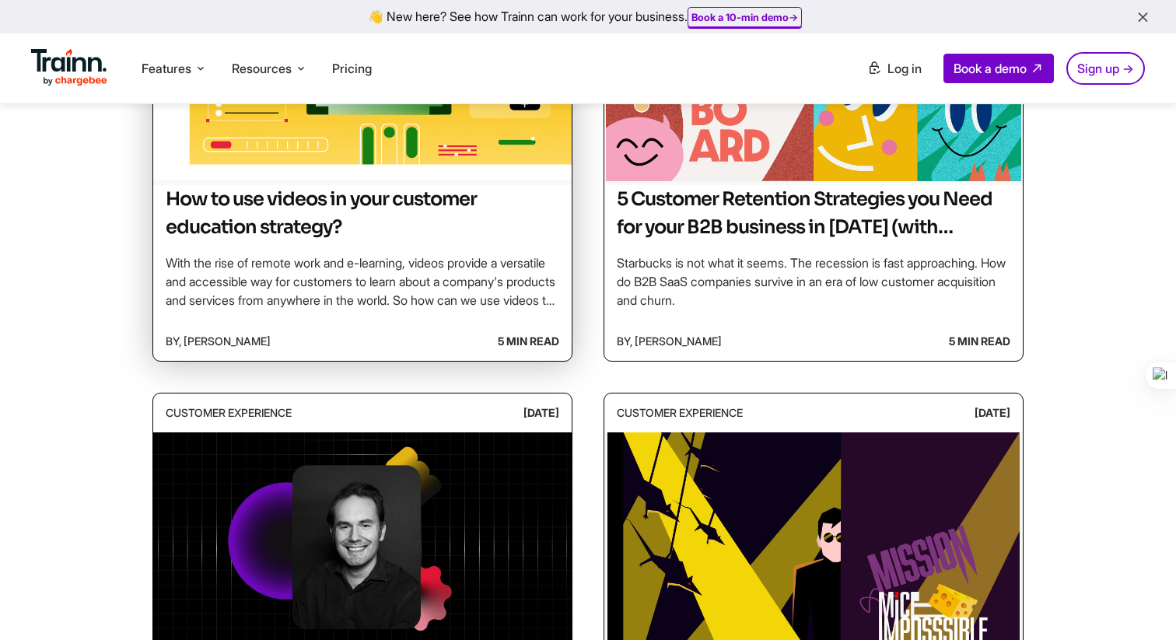
scroll to position [563, 0]
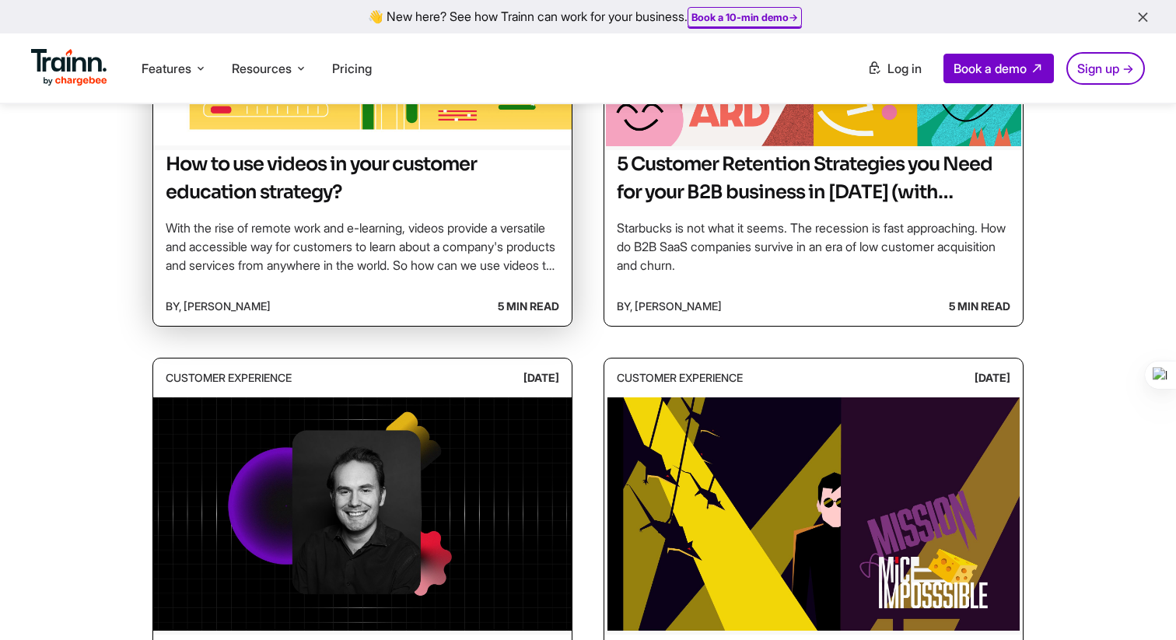
click at [391, 168] on h2 "How to use videos in your customer education strategy?" at bounding box center [363, 178] width 394 height 56
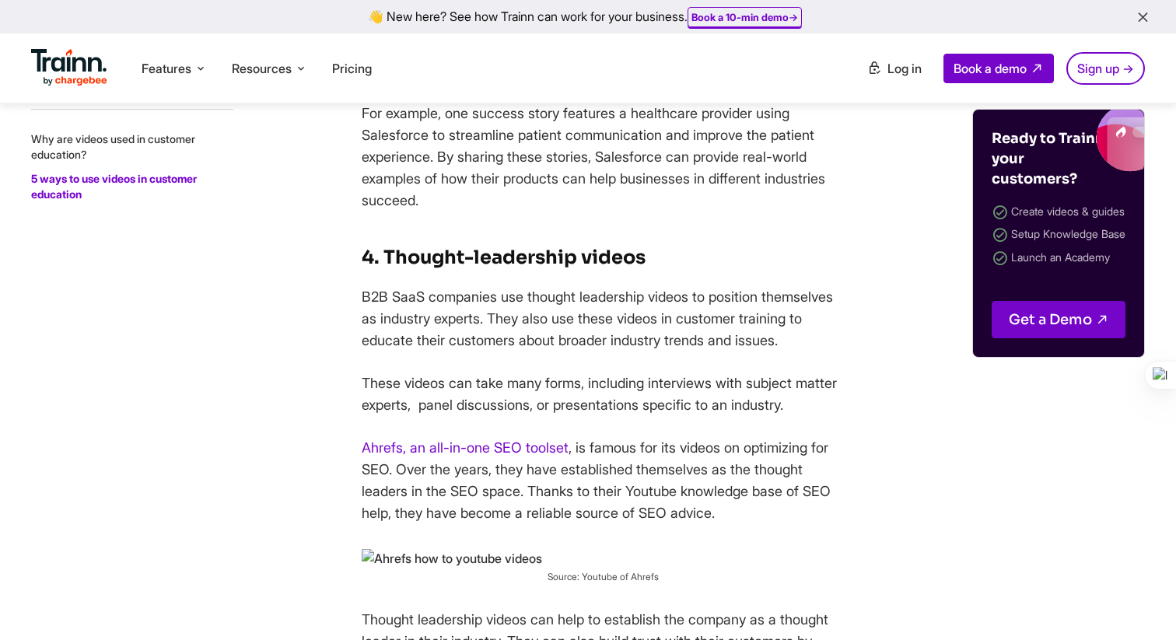
scroll to position [3339, 0]
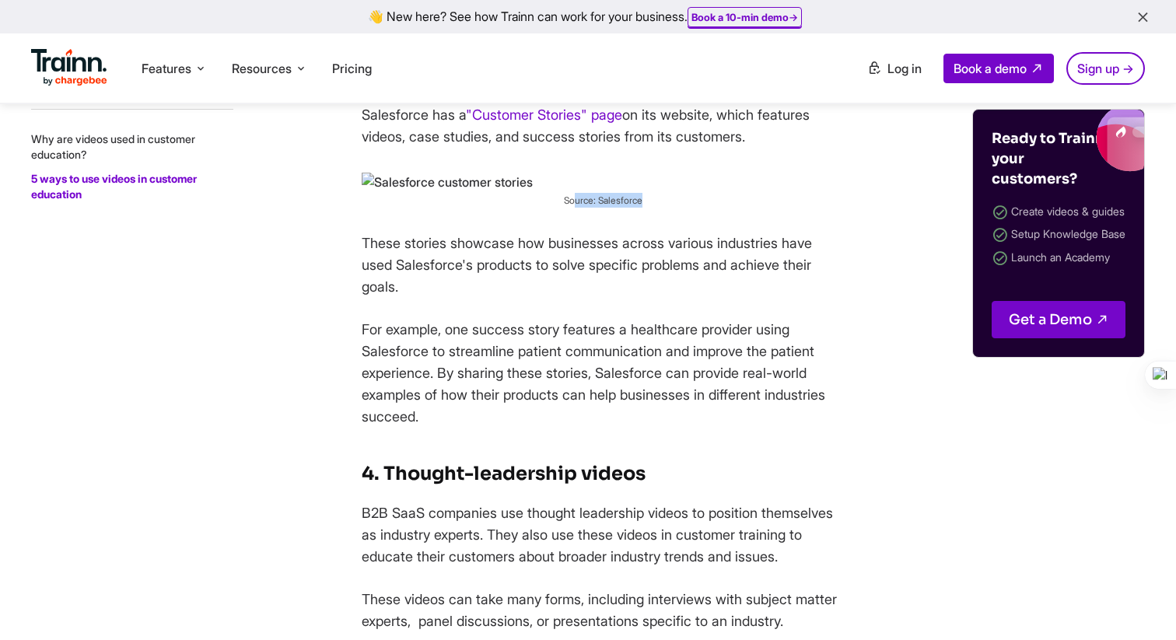
drag, startPoint x: 570, startPoint y: 247, endPoint x: 652, endPoint y: 247, distance: 81.7
click at [652, 208] on figcaption "Source: Salesforce" at bounding box center [603, 200] width 482 height 15
click at [650, 208] on figcaption "Source: Salesforce" at bounding box center [603, 200] width 482 height 15
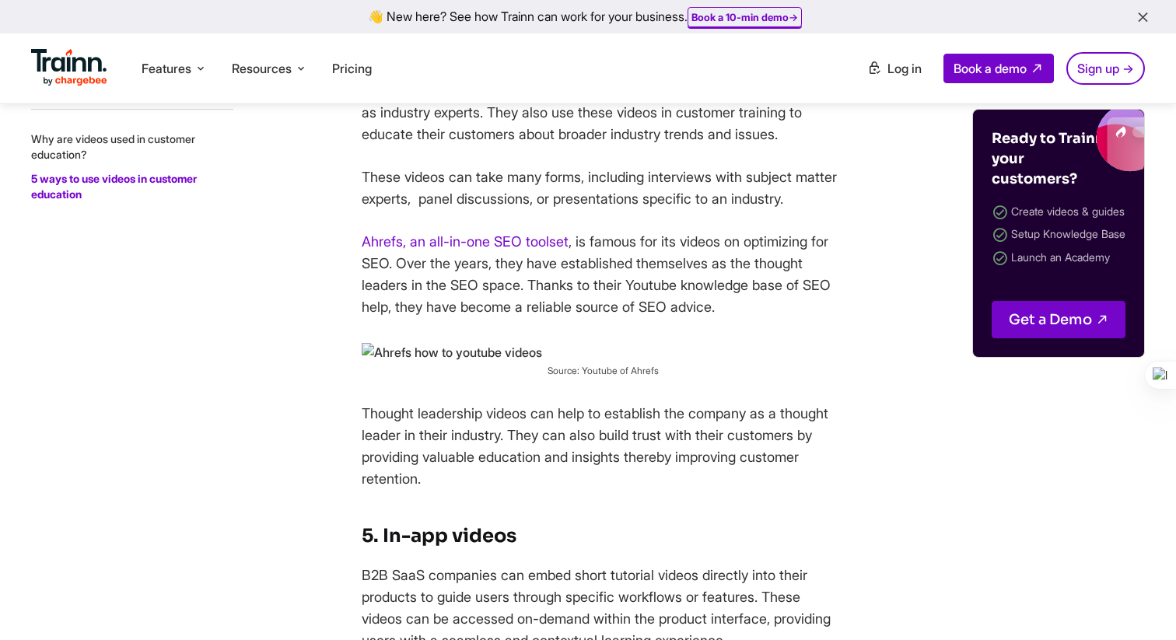
scroll to position [3931, 0]
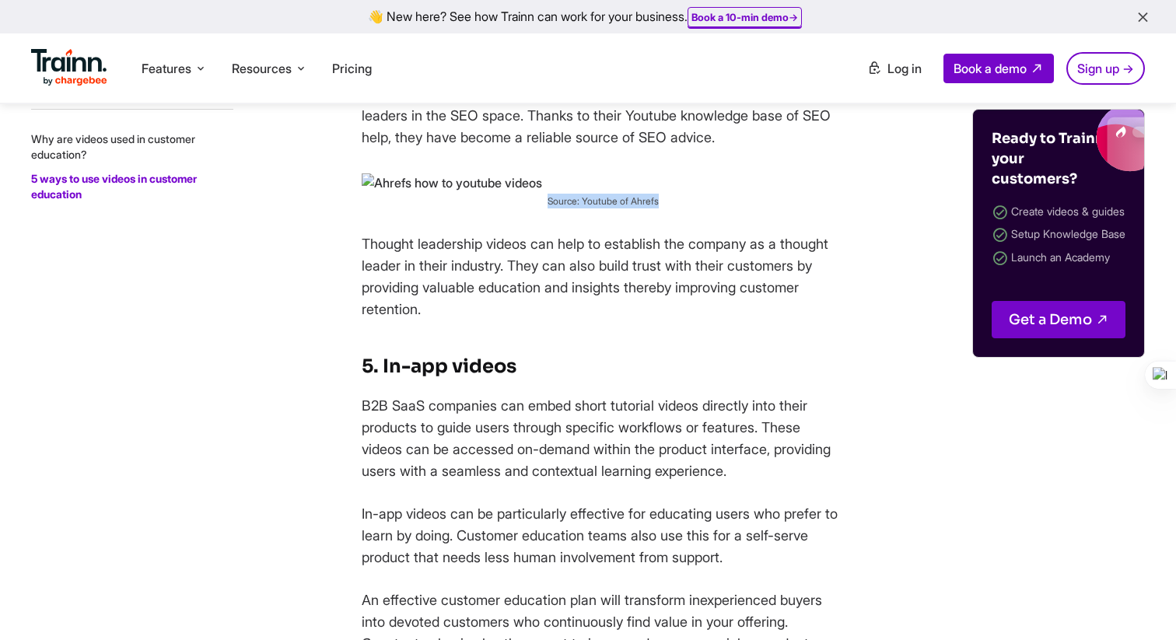
drag, startPoint x: 531, startPoint y: 290, endPoint x: 730, endPoint y: 289, distance: 198.4
click at [730, 209] on figcaption "Source: Youtube of Ahrefs" at bounding box center [603, 201] width 482 height 15
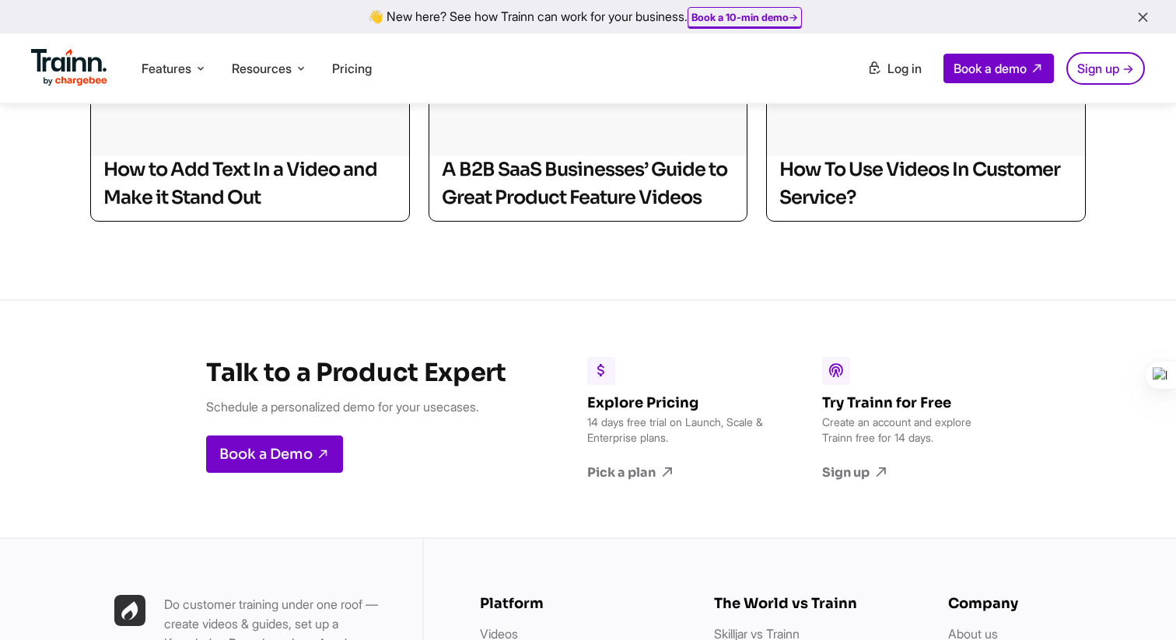
scroll to position [5033, 0]
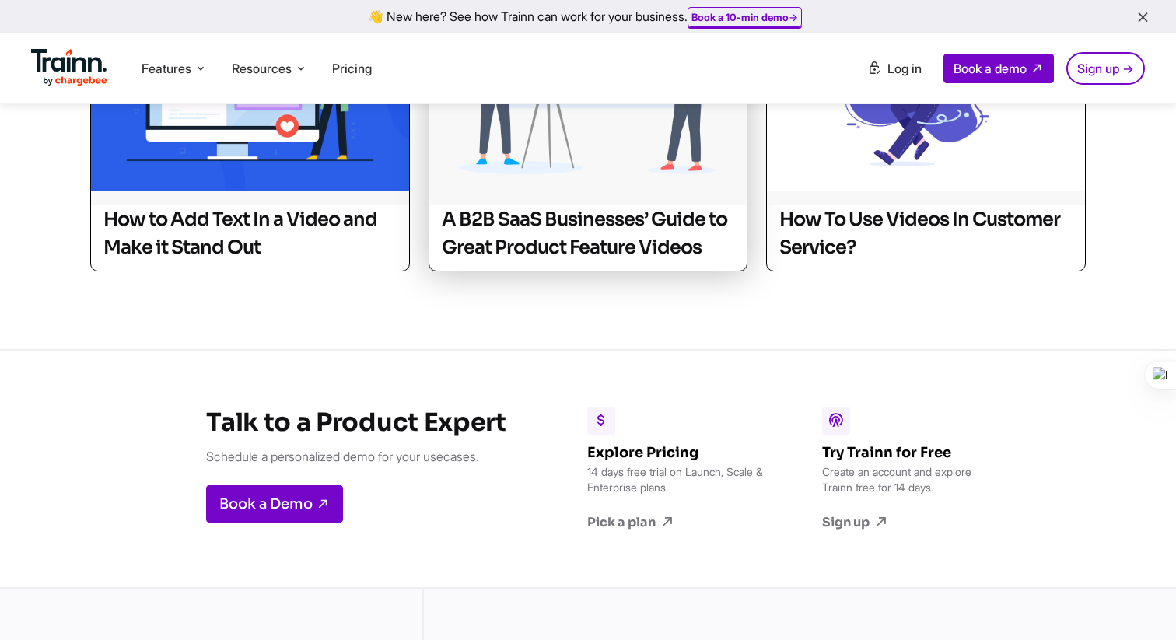
click at [567, 261] on h2 "A B2B SaaS Businesses’ Guide to Great Product Feature Videos" at bounding box center [588, 233] width 293 height 56
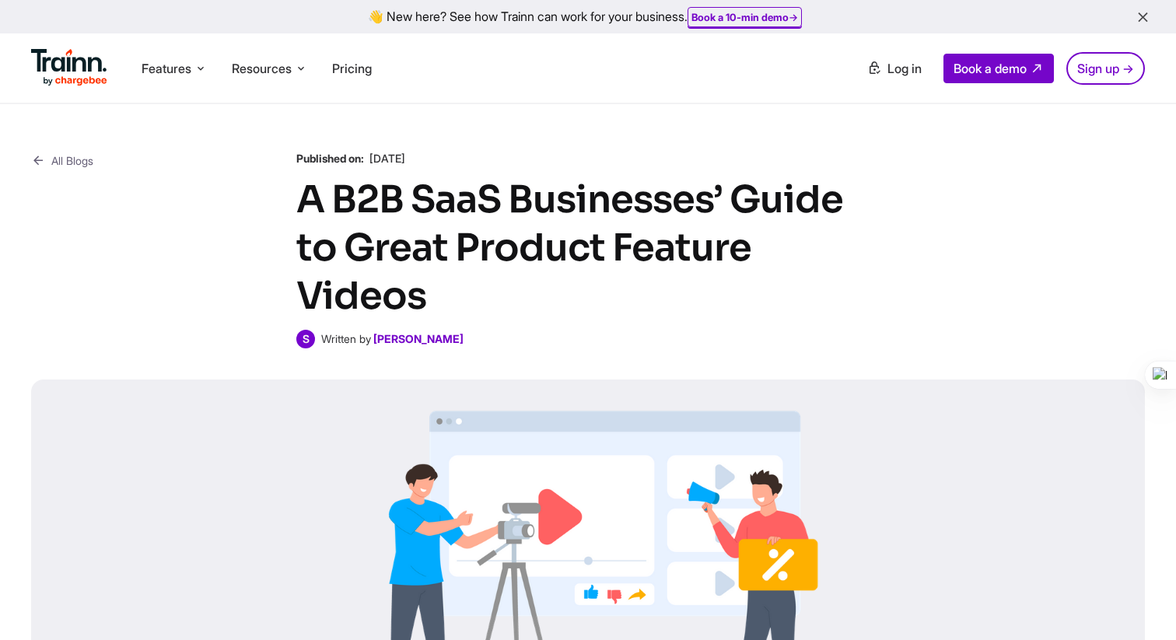
click at [79, 169] on link "All Blogs" at bounding box center [62, 160] width 62 height 19
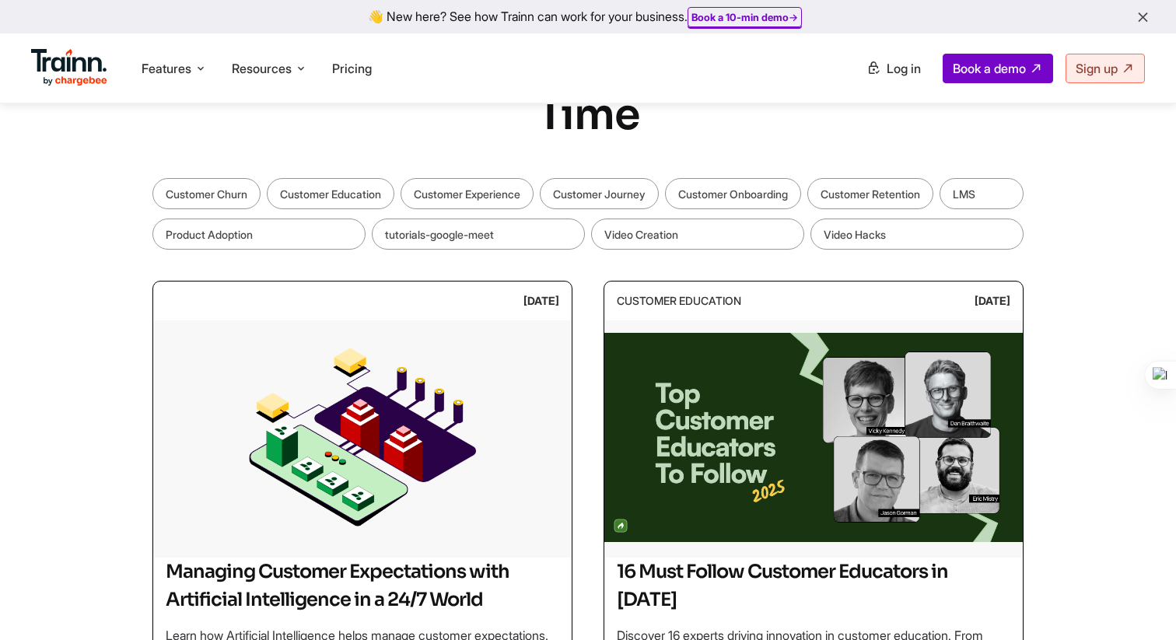
scroll to position [145, 0]
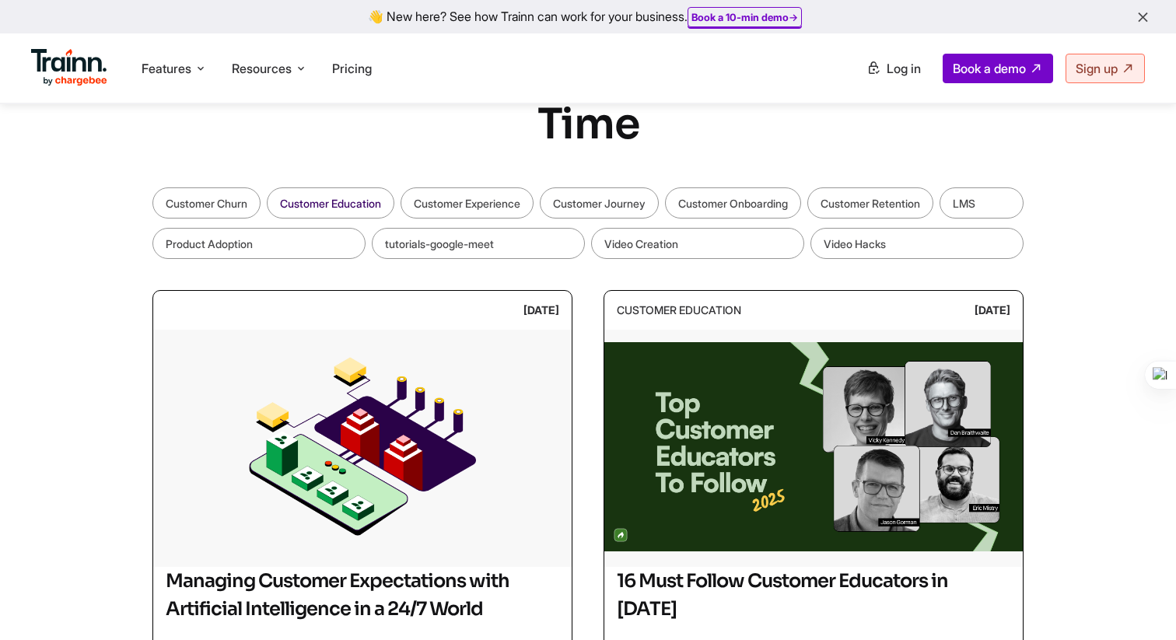
click at [344, 204] on link "Customer Education" at bounding box center [331, 203] width 128 height 31
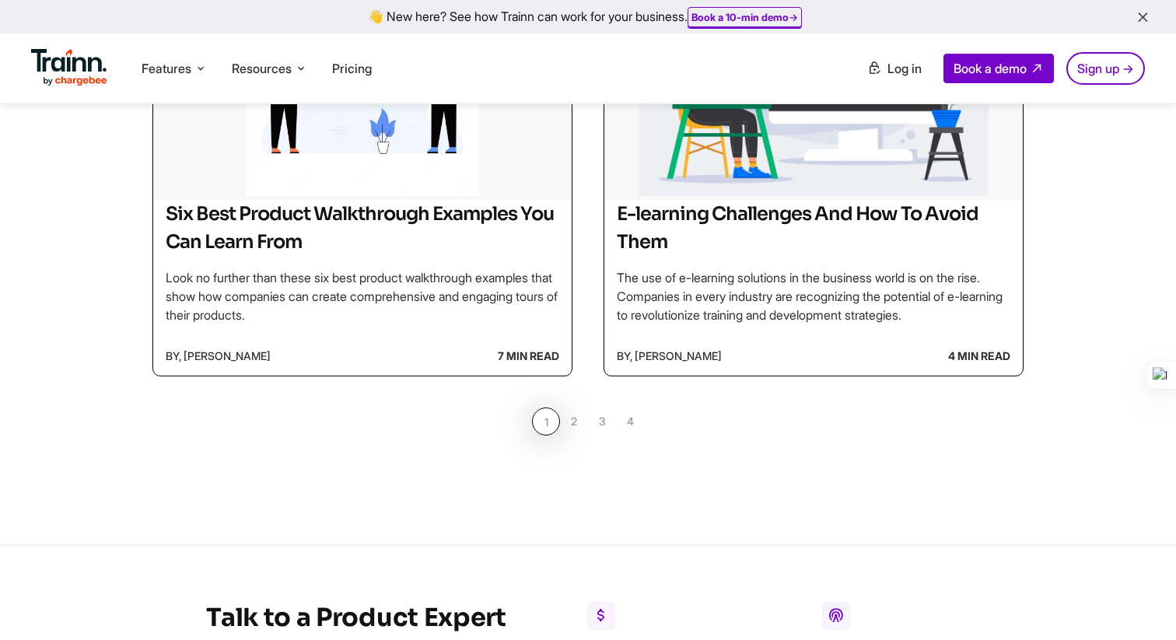
scroll to position [1321, 0]
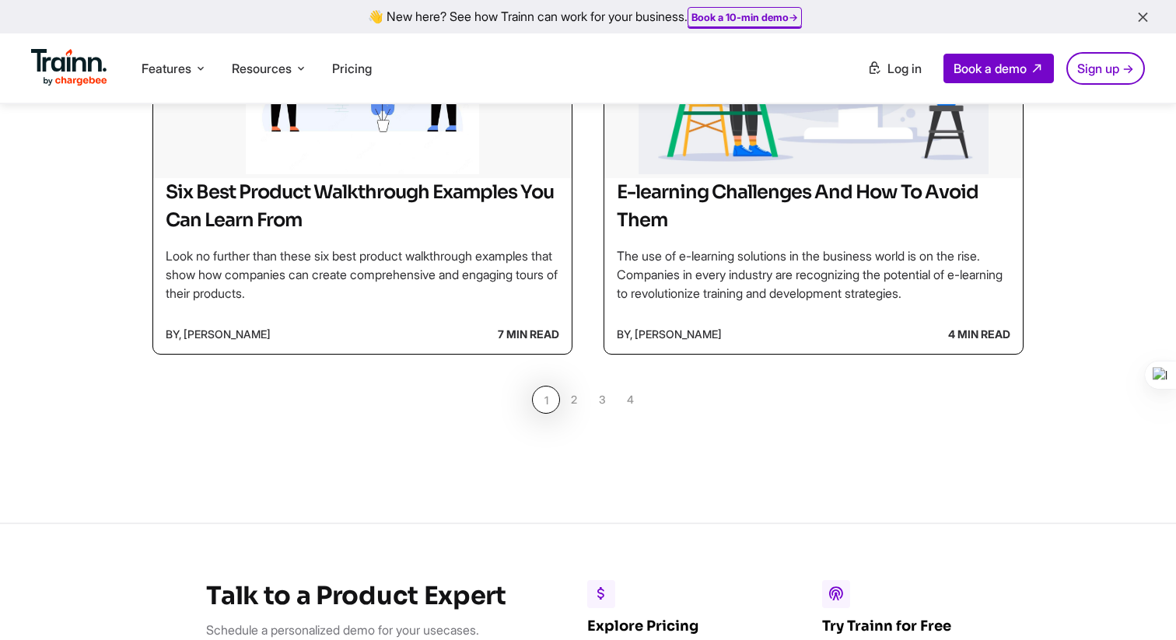
click at [575, 402] on link "2" at bounding box center [574, 400] width 28 height 28
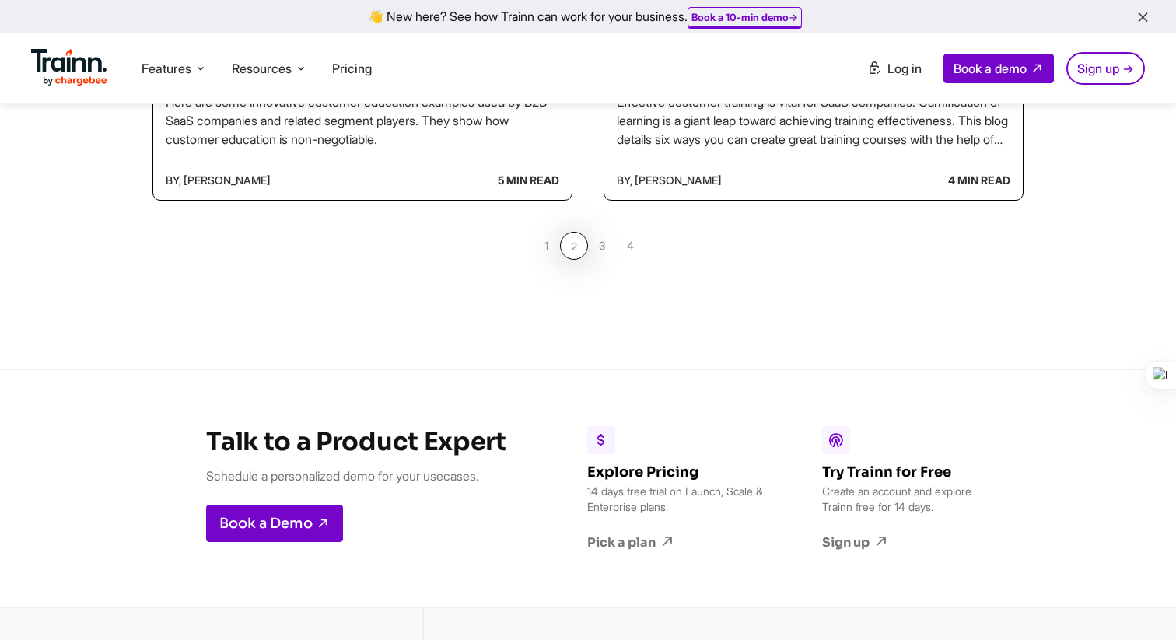
scroll to position [1474, 0]
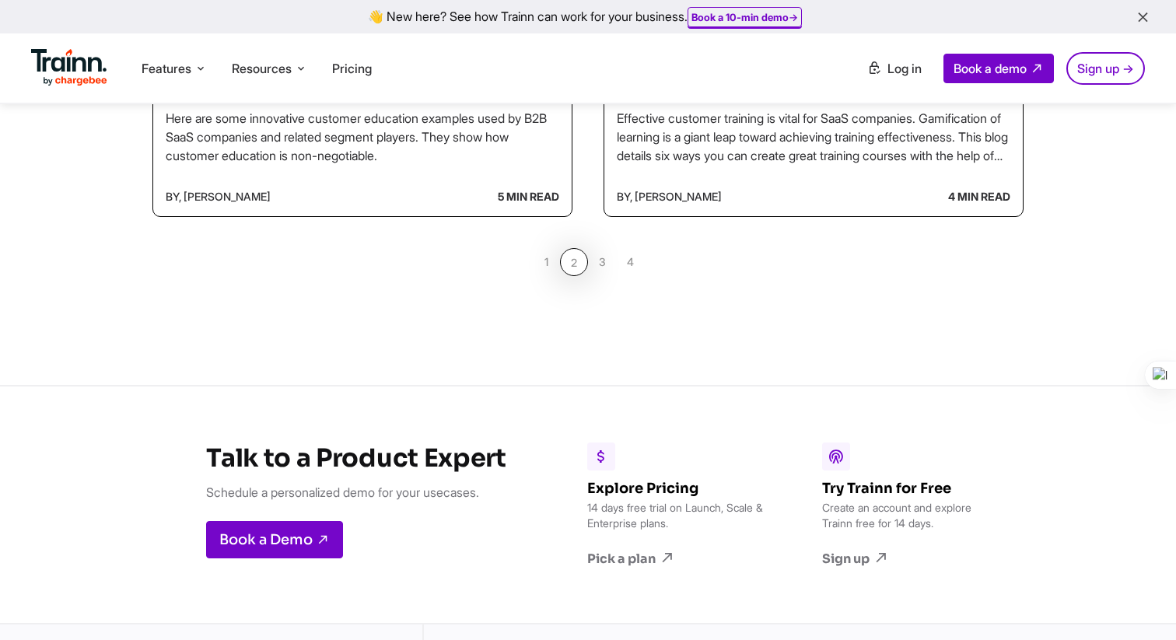
click at [604, 267] on link "3" at bounding box center [602, 262] width 28 height 28
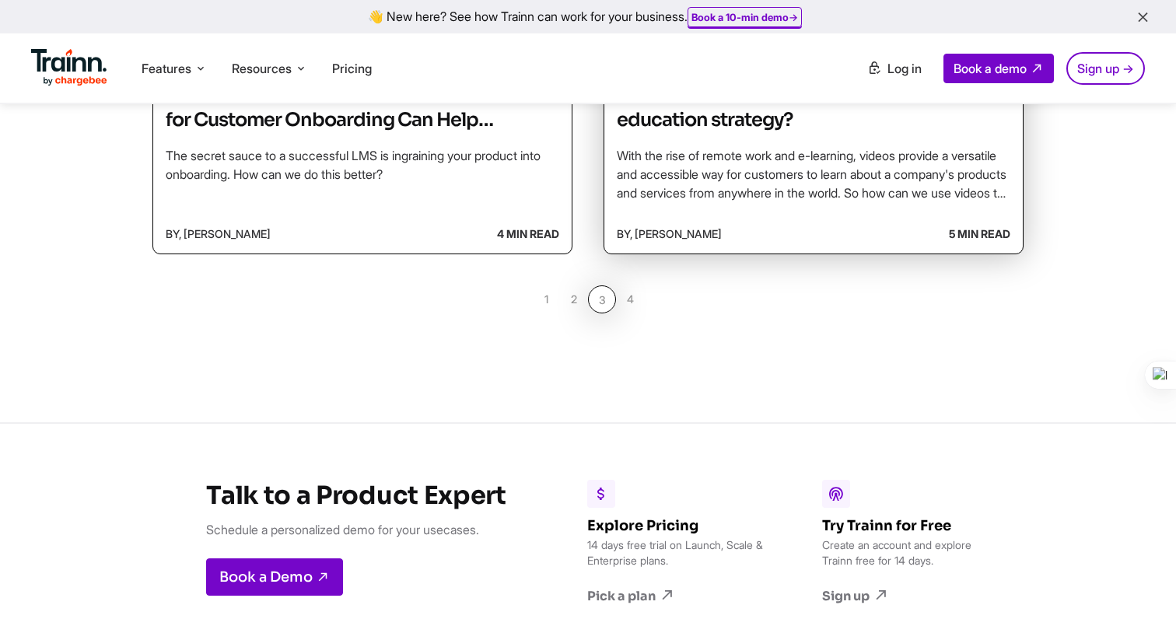
scroll to position [1421, 0]
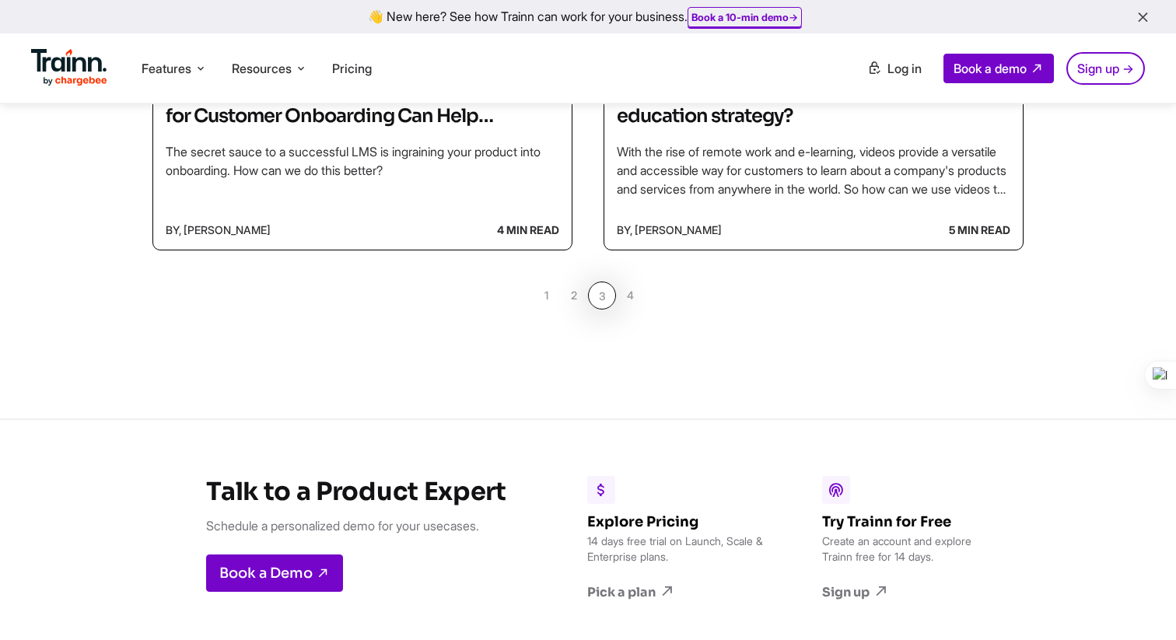
click at [628, 299] on link "4" at bounding box center [630, 296] width 28 height 28
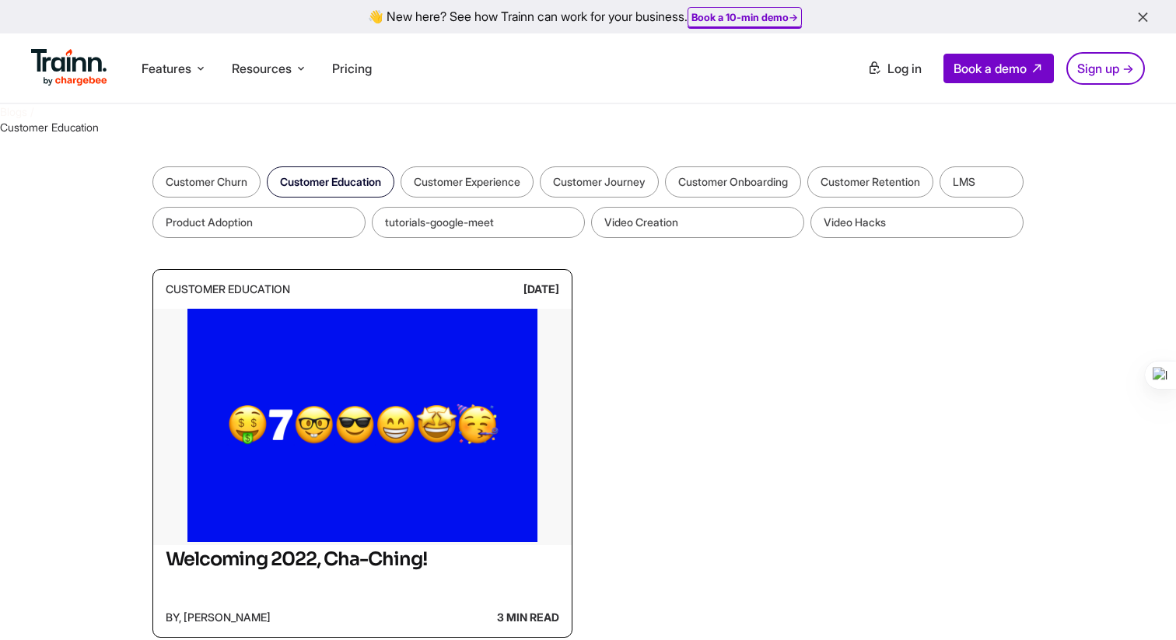
click at [57, 121] on span "Customer Education" at bounding box center [49, 127] width 99 height 13
click at [44, 135] on div "Blogs / Customer Education" at bounding box center [588, 119] width 1176 height 30
click at [40, 128] on span "Customer Education" at bounding box center [49, 127] width 99 height 13
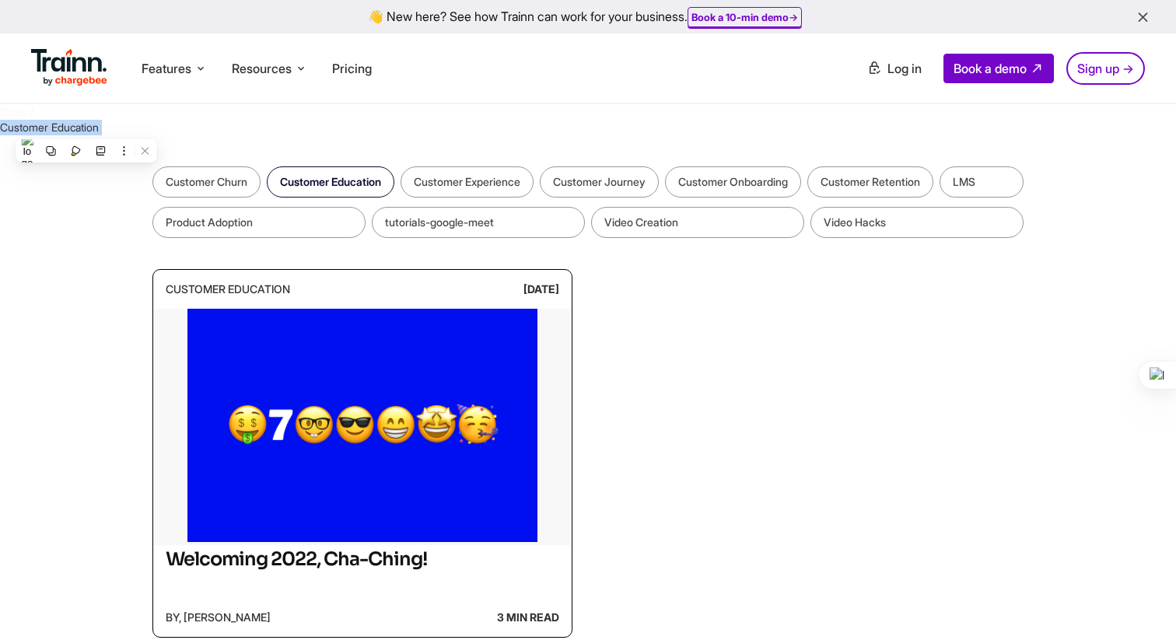
click at [40, 128] on span "Customer Education" at bounding box center [49, 127] width 99 height 13
click at [177, 173] on link "Customer Churn" at bounding box center [206, 181] width 108 height 31
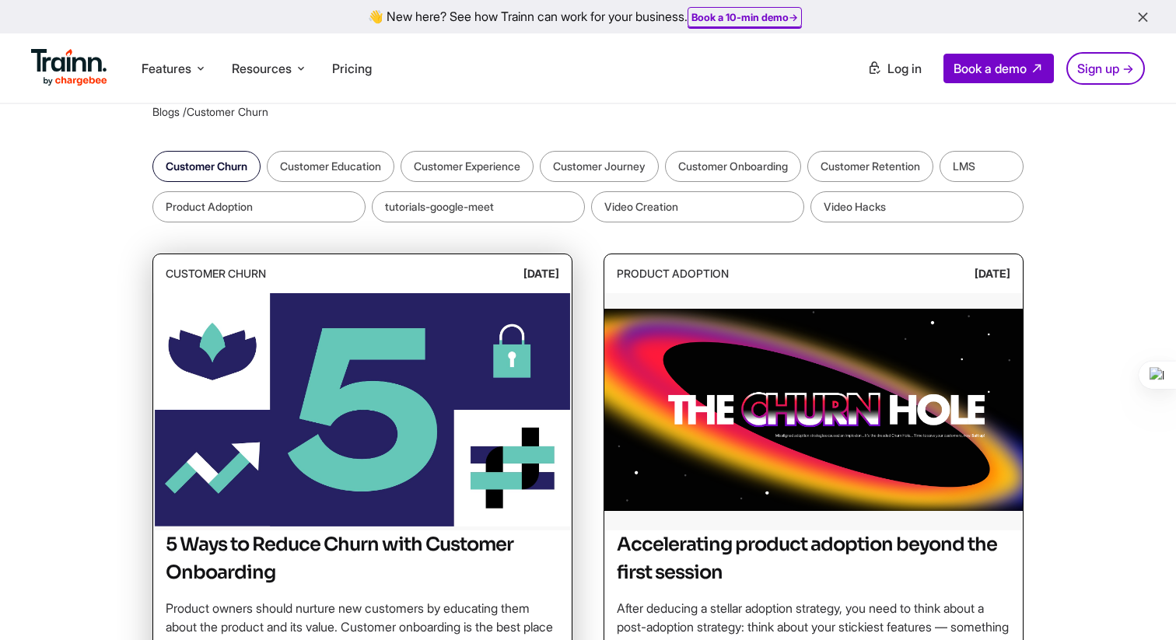
click at [335, 420] on img at bounding box center [362, 409] width 419 height 233
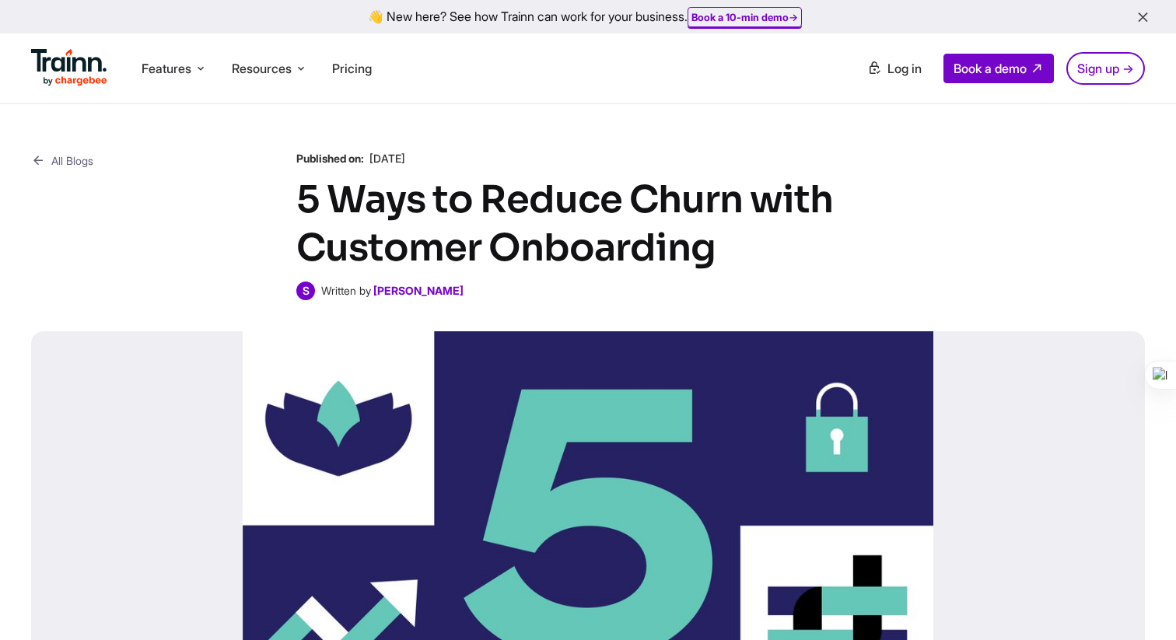
click at [78, 184] on div "All Blogs Published on: 30 May , 2023 5 Ways to Reduce Churn with Customer Onbo…" at bounding box center [588, 225] width 1114 height 149
click at [62, 145] on div "All Blogs Published on: 30 May , 2023 5 Ways to Reduce Churn with Customer Onbo…" at bounding box center [588, 435] width 1176 height 663
click at [42, 159] on icon at bounding box center [38, 160] width 14 height 19
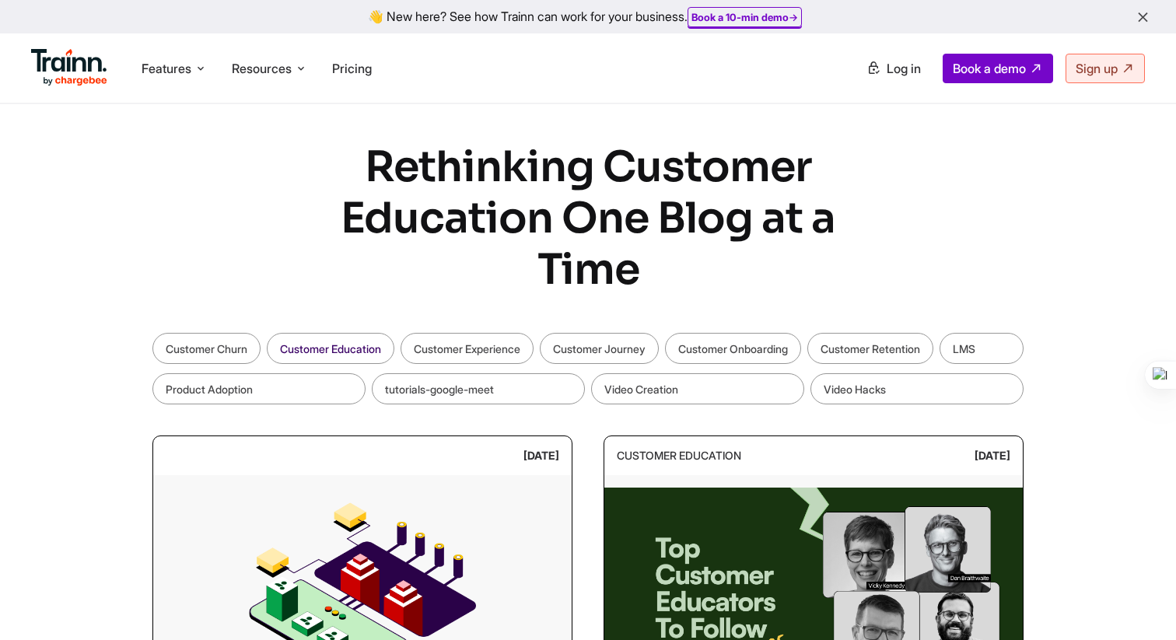
click at [360, 350] on link "Customer Education" at bounding box center [331, 348] width 128 height 31
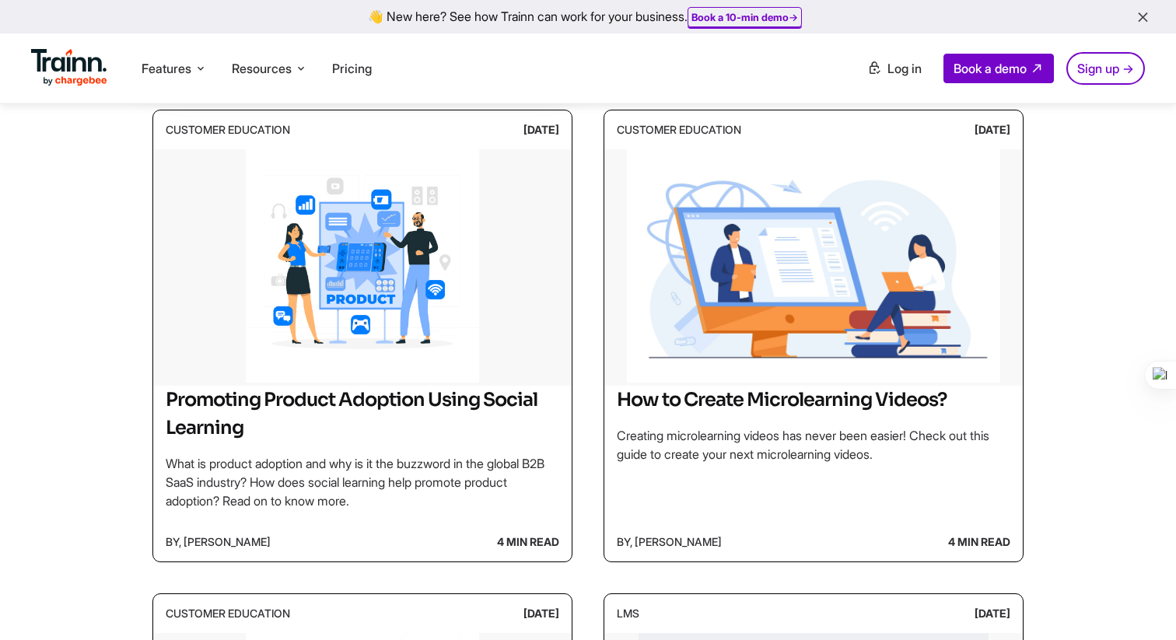
scroll to position [871, 0]
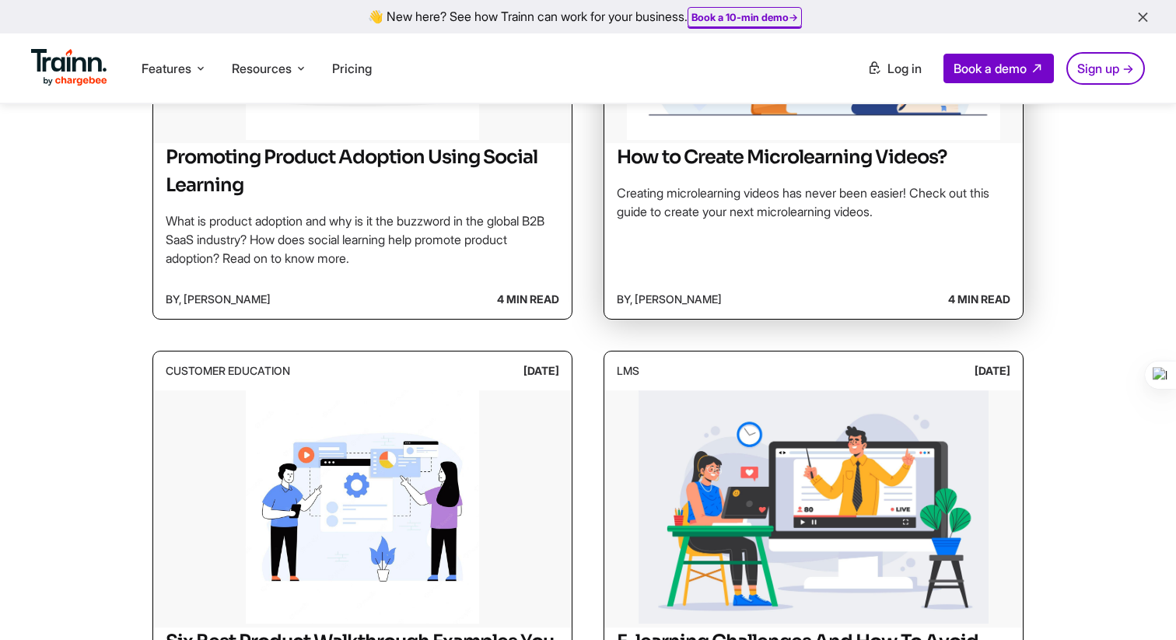
click at [762, 218] on p "Creating microlearning videos has never been easier! Check out this guide to cr…" at bounding box center [814, 202] width 394 height 37
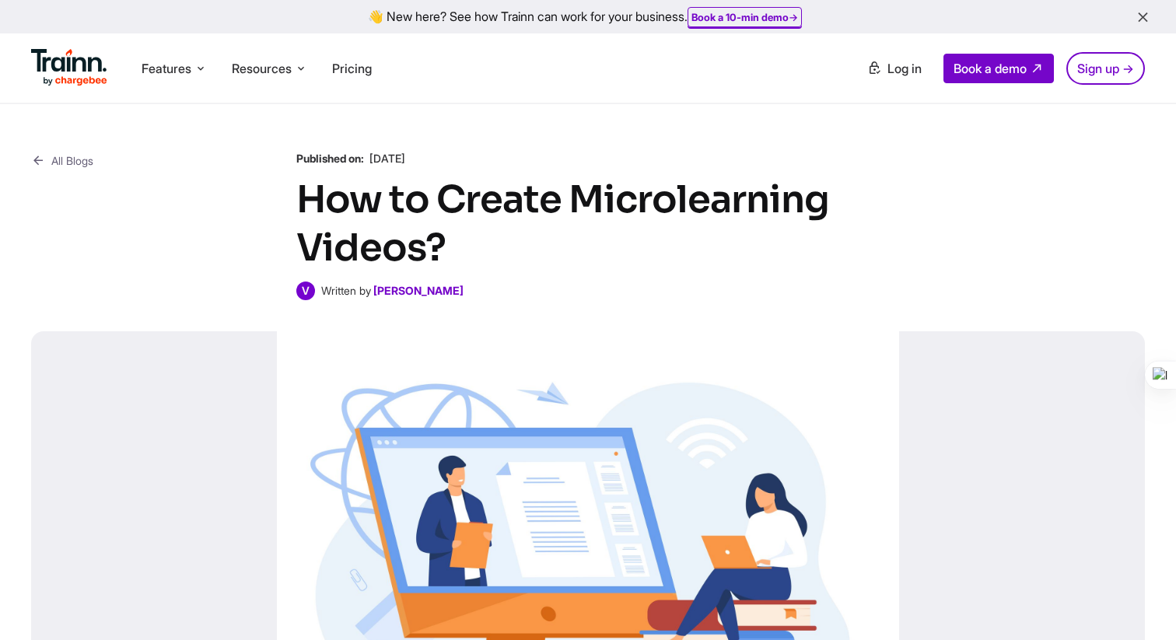
click at [69, 166] on link "All Blogs" at bounding box center [62, 160] width 62 height 19
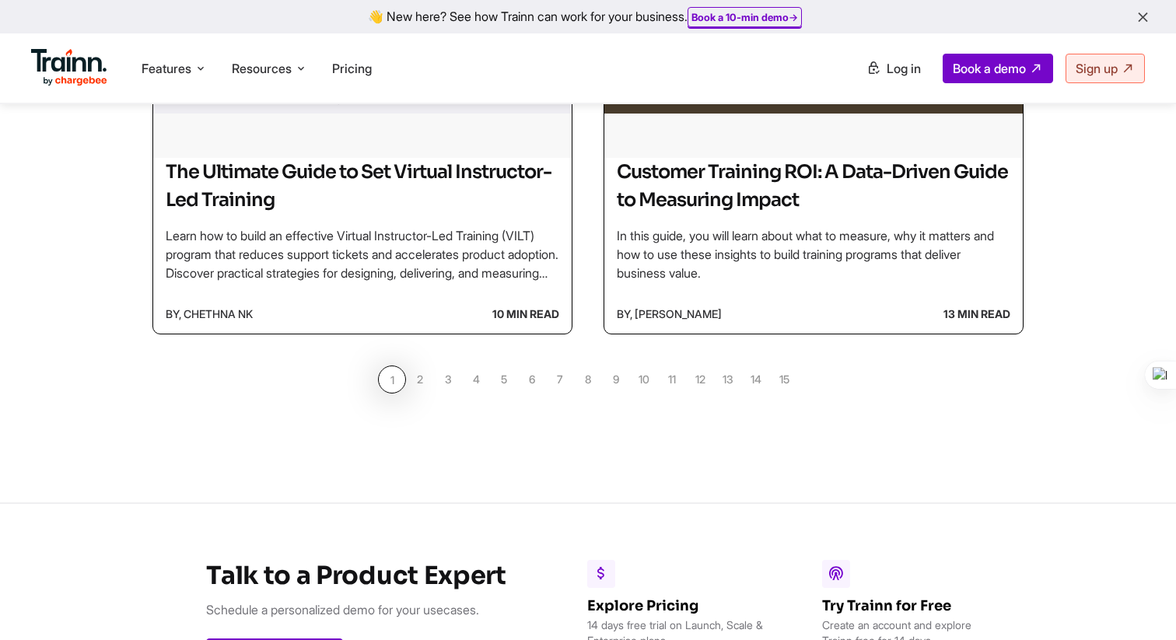
scroll to position [1430, 0]
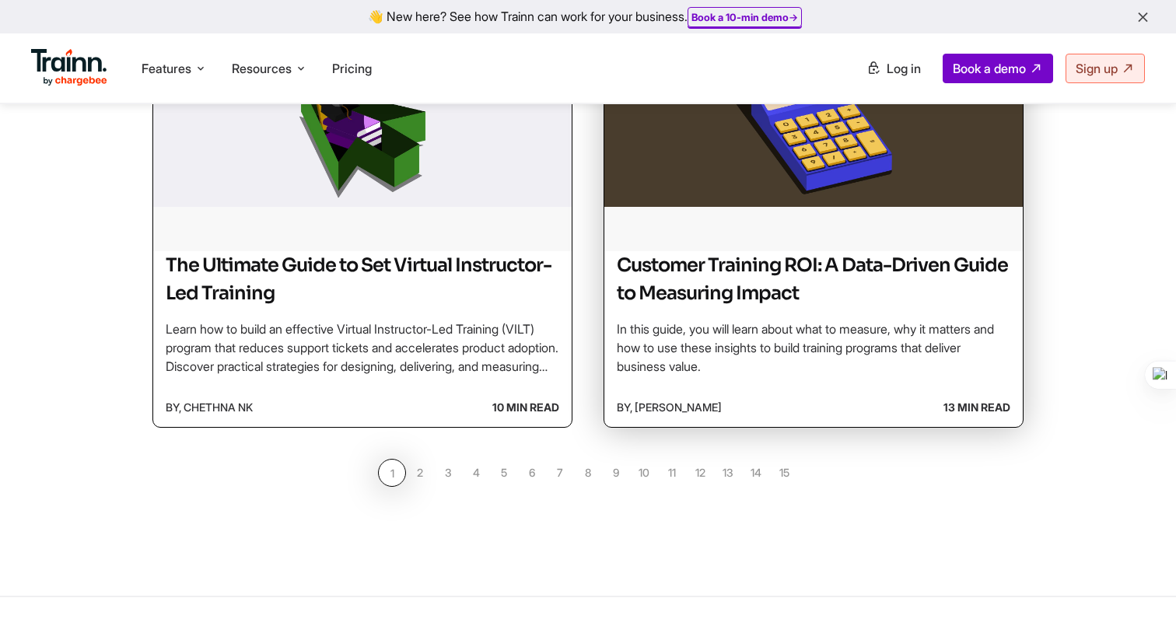
click at [773, 272] on h2 "Customer Training ROI: A Data-Driven Guide to Measuring Impact" at bounding box center [814, 279] width 394 height 56
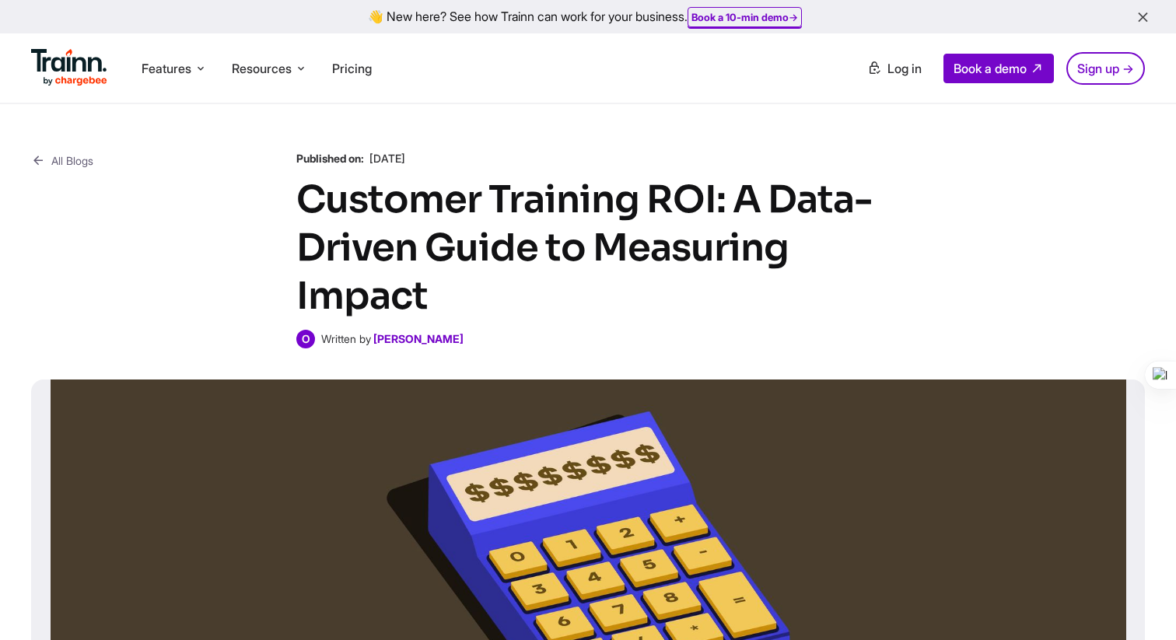
click at [84, 163] on link "All Blogs" at bounding box center [62, 160] width 62 height 19
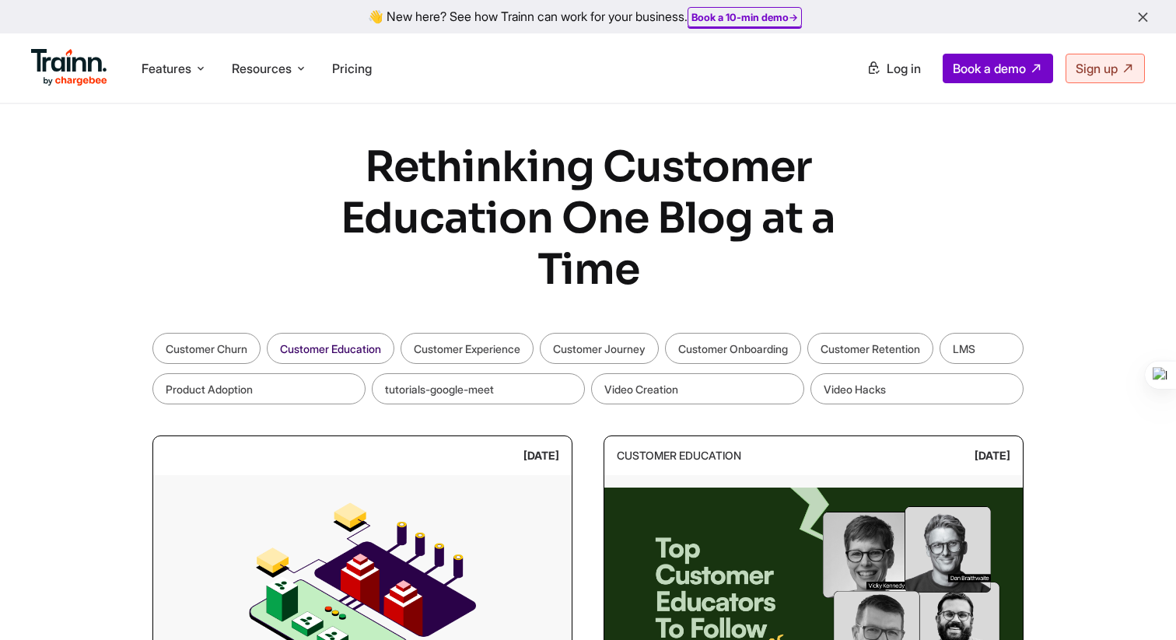
click at [309, 349] on link "Customer Education" at bounding box center [331, 348] width 128 height 31
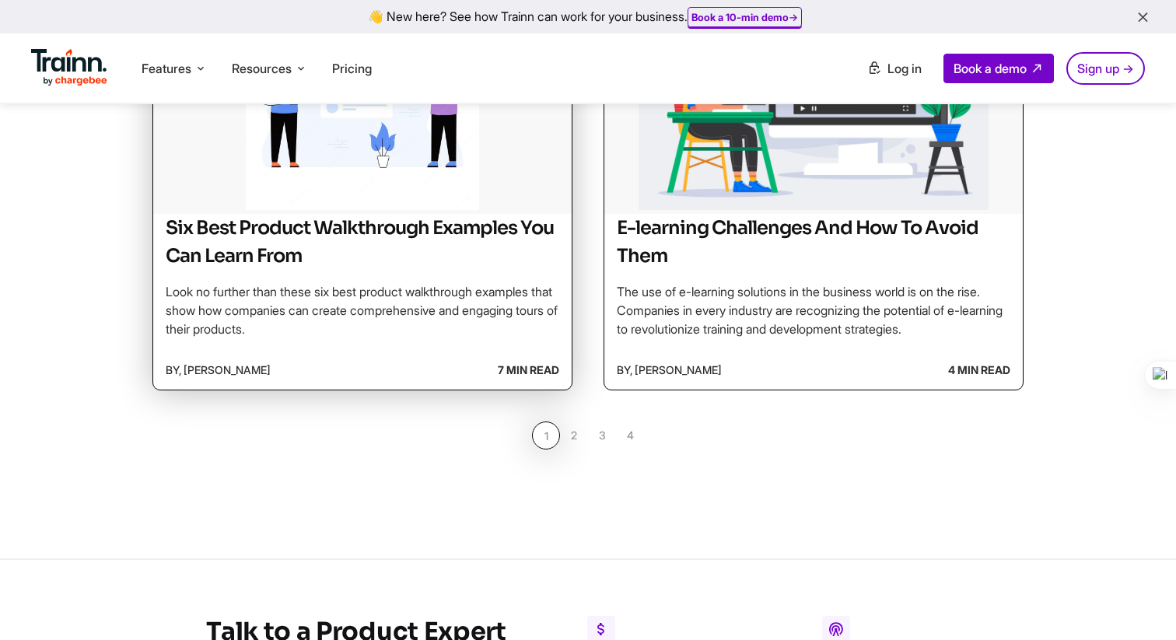
scroll to position [1379, 0]
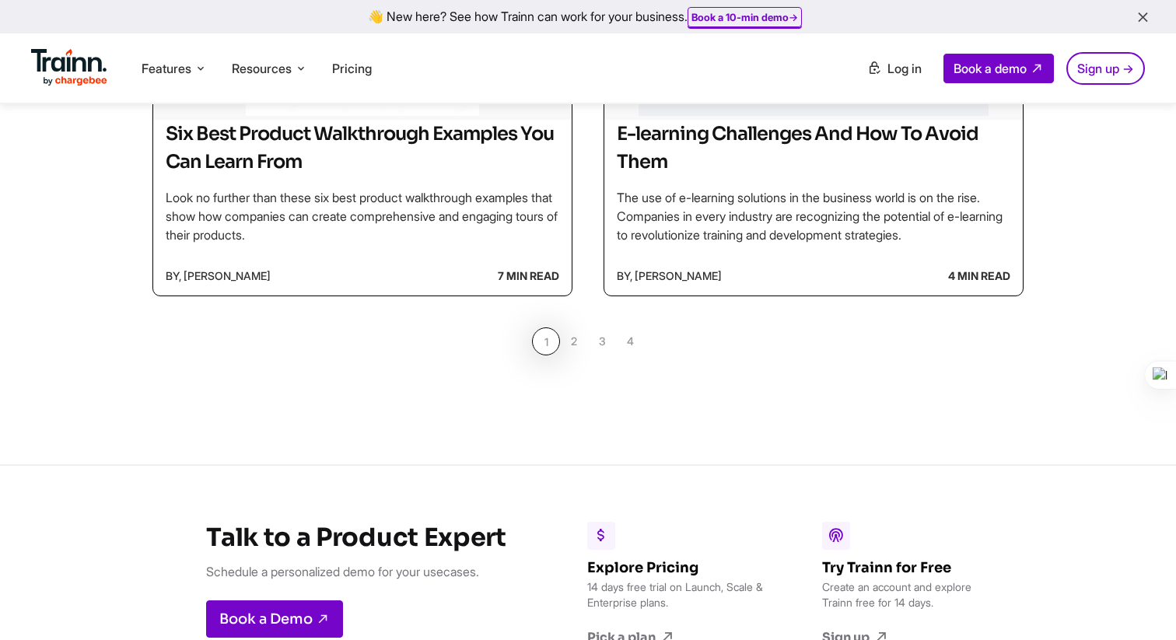
click at [575, 347] on link "2" at bounding box center [574, 342] width 28 height 28
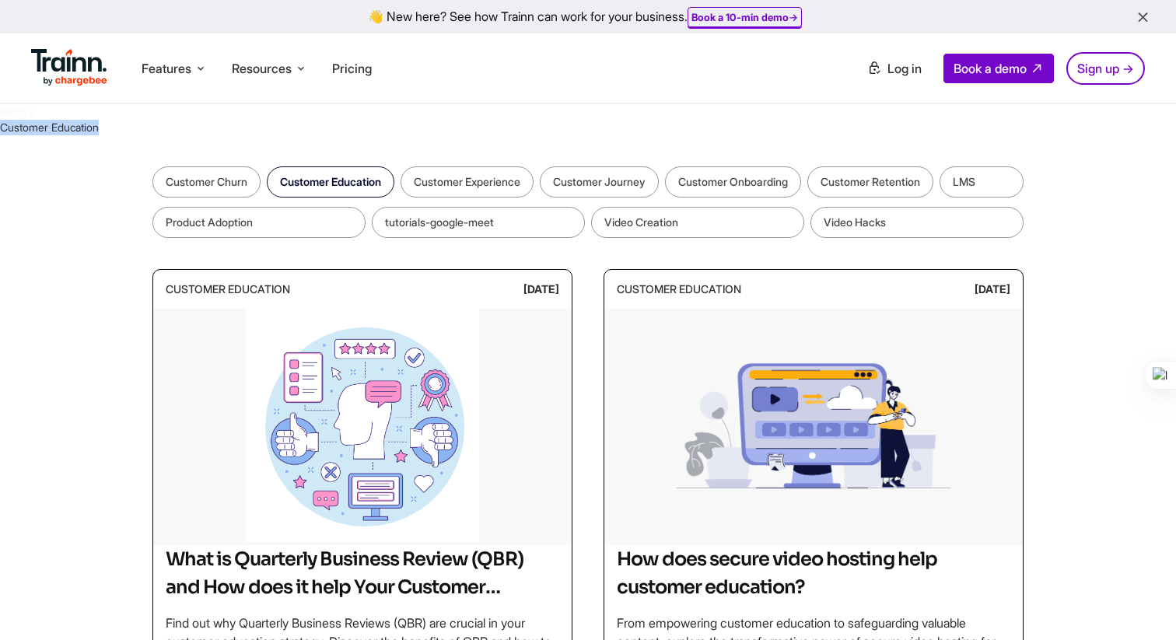
drag, startPoint x: 112, startPoint y: 126, endPoint x: 0, endPoint y: 132, distance: 112.2
click at [0, 132] on div "Blogs / Customer Education" at bounding box center [588, 119] width 1176 height 30
click at [176, 131] on div "Blogs / Customer Education" at bounding box center [588, 119] width 1176 height 30
